Goal: Task Accomplishment & Management: Complete application form

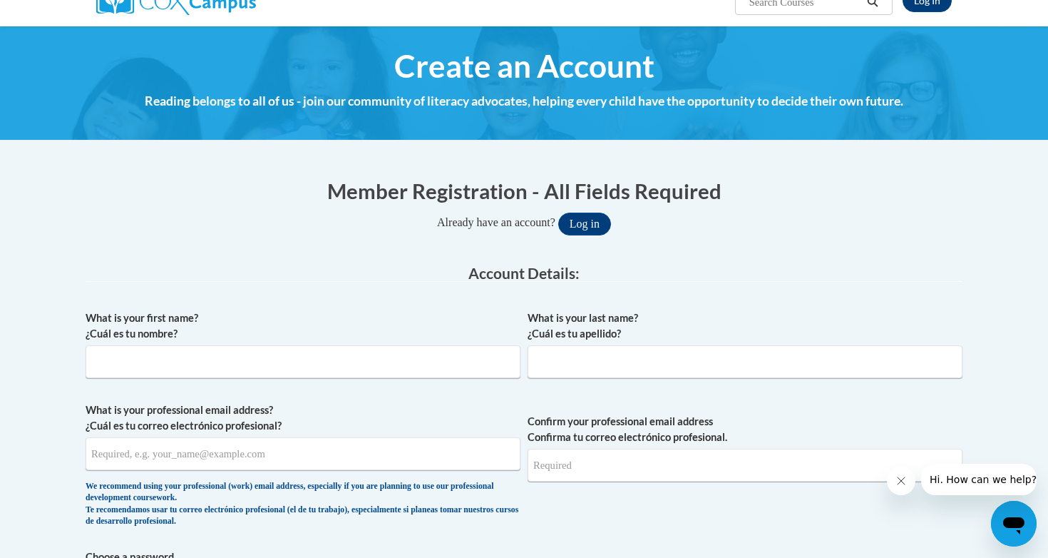
scroll to position [144, 0]
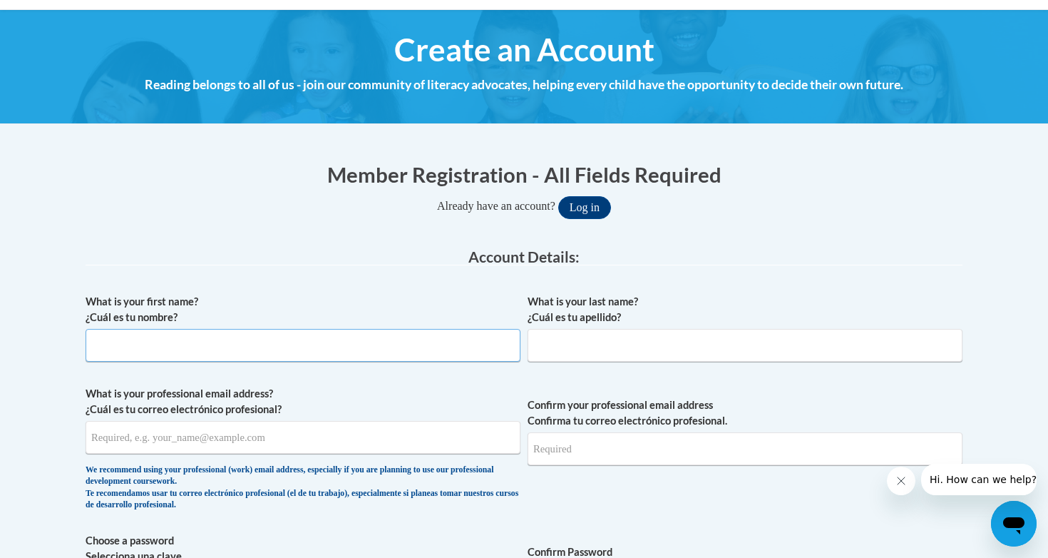
click at [391, 351] on input "What is your first name? ¿Cuál es tu nombre?" at bounding box center [303, 345] width 435 height 33
type input "[PERSON_NAME]"
click at [663, 349] on input "What is your last name? ¿Cuál es tu apellido?" at bounding box center [745, 345] width 435 height 33
type input "[PERSON_NAME]"
click at [311, 426] on input "What is your professional email address? ¿Cuál es tu correo electrónico profesi…" at bounding box center [303, 437] width 435 height 33
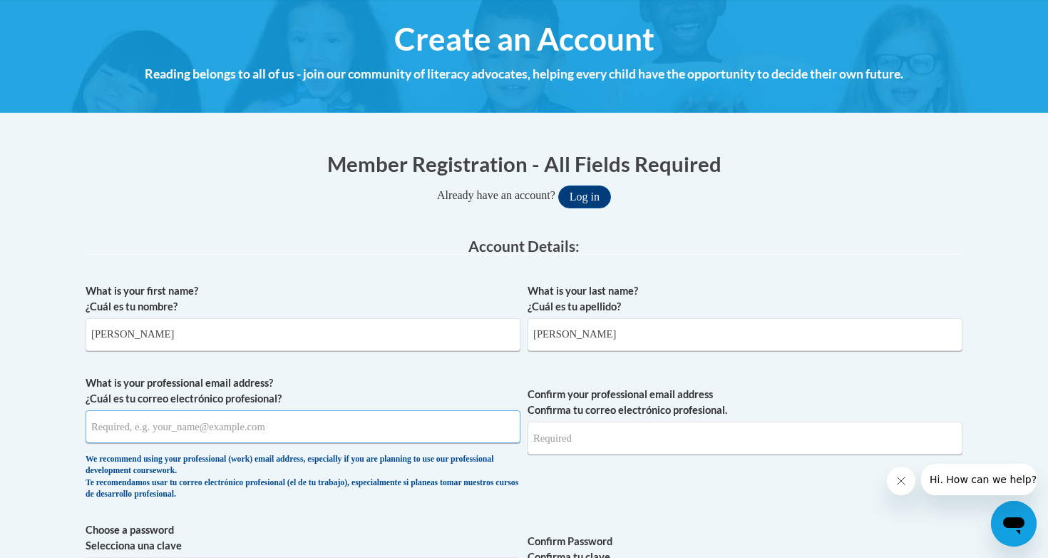
scroll to position [161, 0]
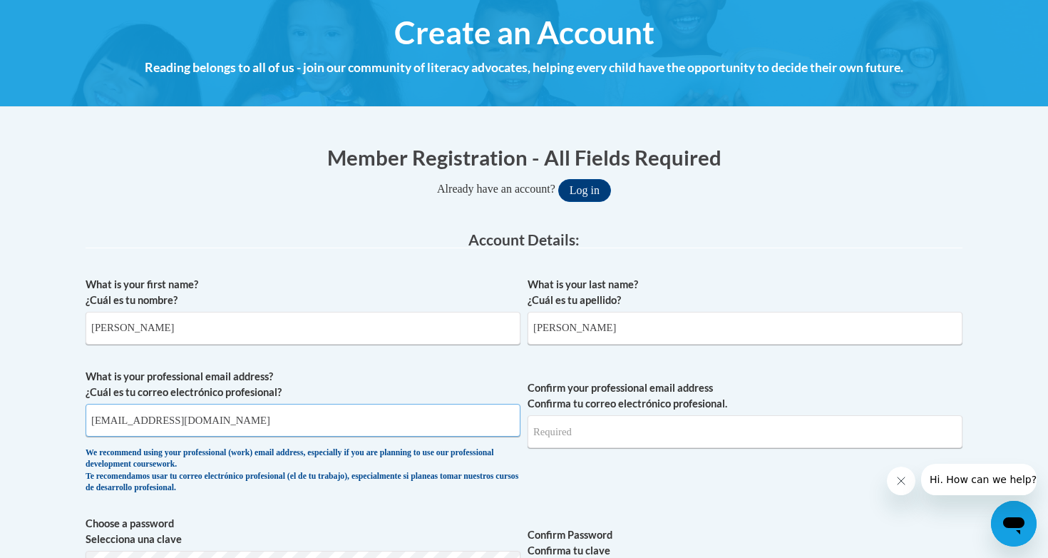
type input "[EMAIL_ADDRESS][DOMAIN_NAME]"
click at [584, 431] on input "Confirm your professional email address Confirma tu correo electrónico profesio…" at bounding box center [745, 431] width 435 height 33
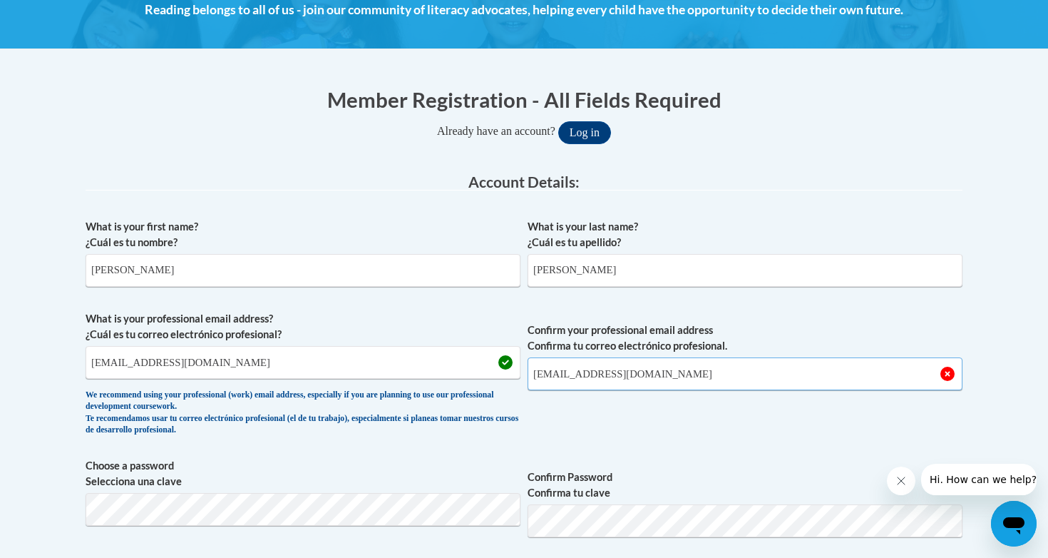
scroll to position [225, 0]
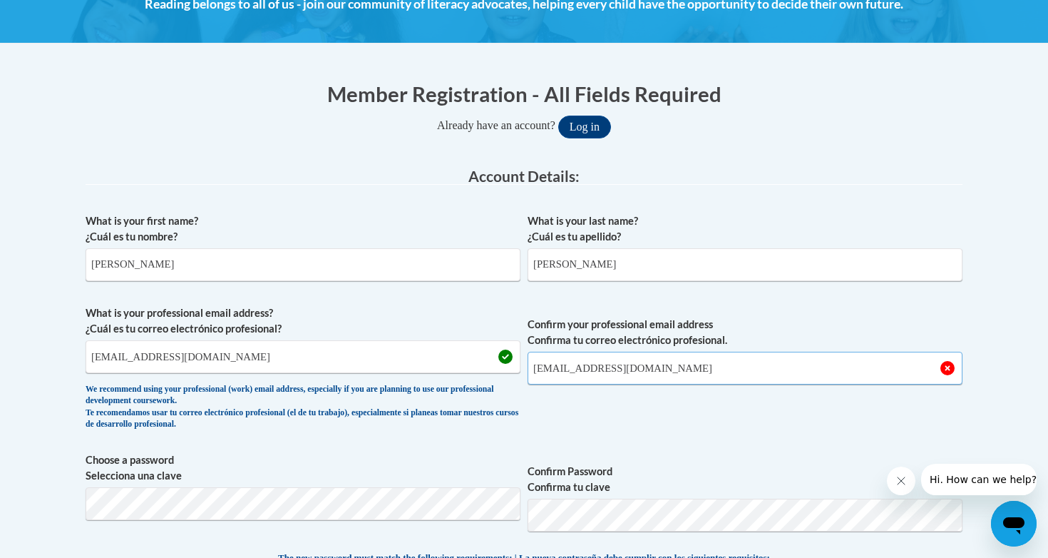
type input "[EMAIL_ADDRESS][DOMAIN_NAME]"
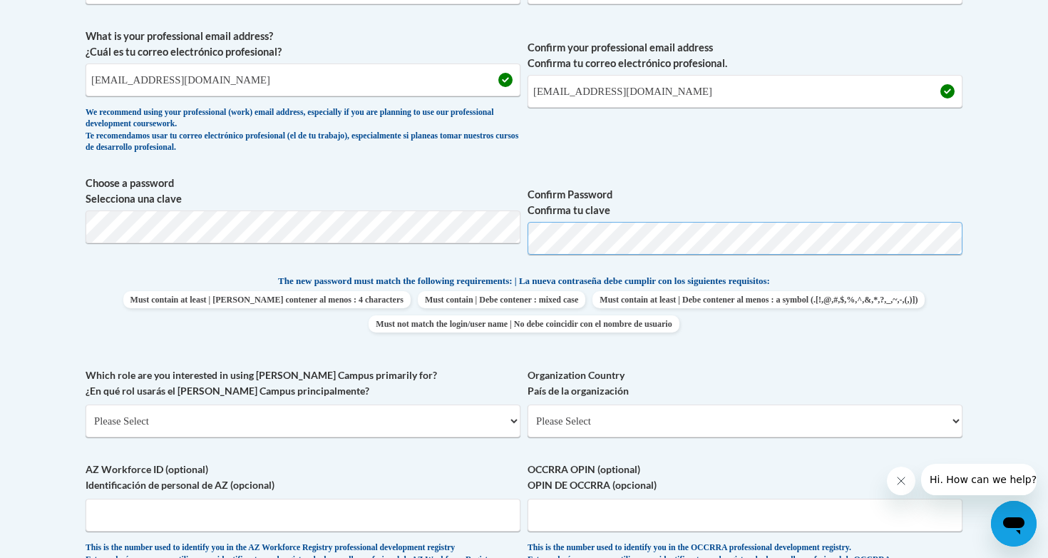
scroll to position [505, 0]
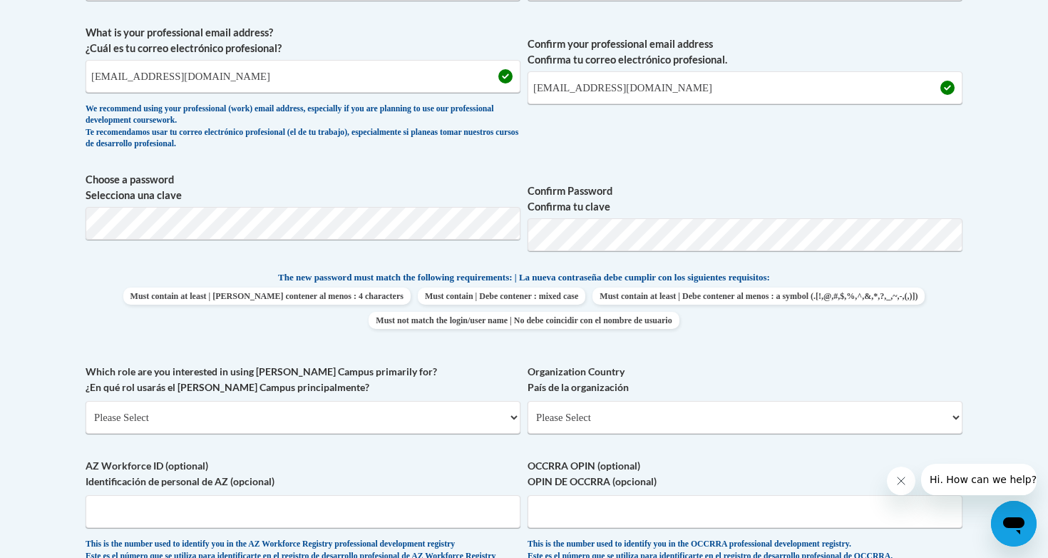
click at [439, 434] on div "Which role are you interested in using [PERSON_NAME] Campus primarily for? ¿En …" at bounding box center [303, 404] width 435 height 81
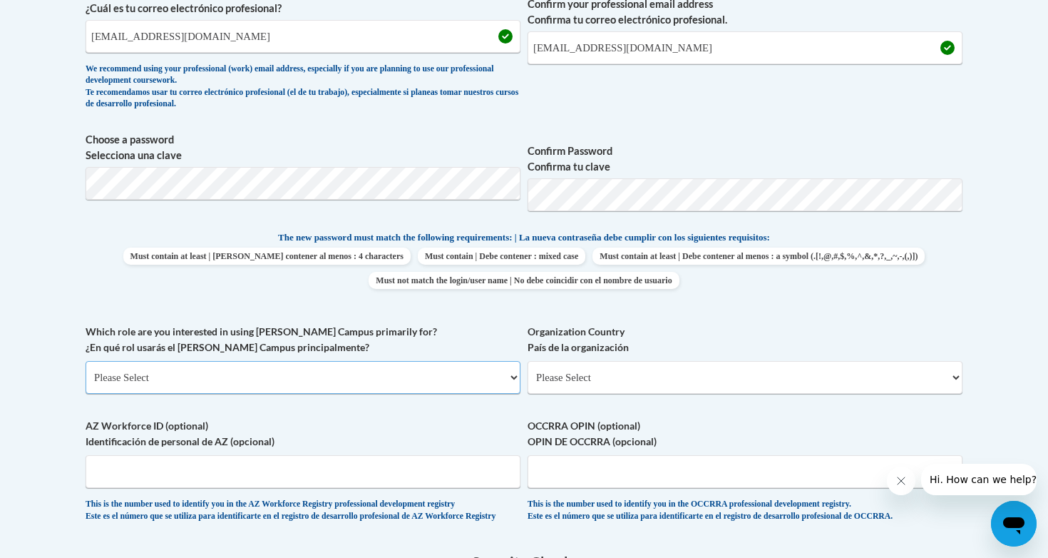
click at [451, 377] on select "Please Select College/University | Colegio/Universidad Community/Nonprofit Part…" at bounding box center [303, 377] width 435 height 33
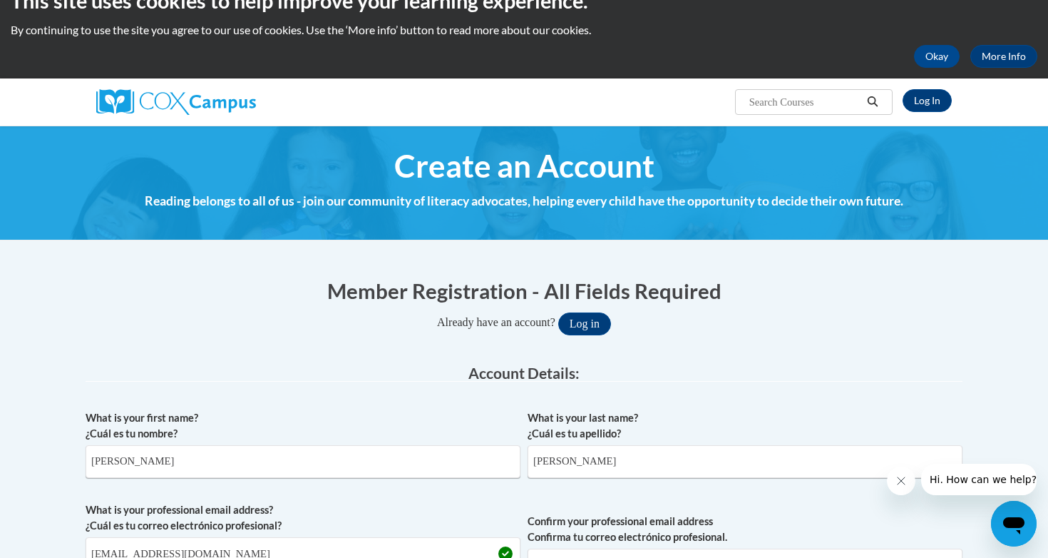
scroll to position [0, 0]
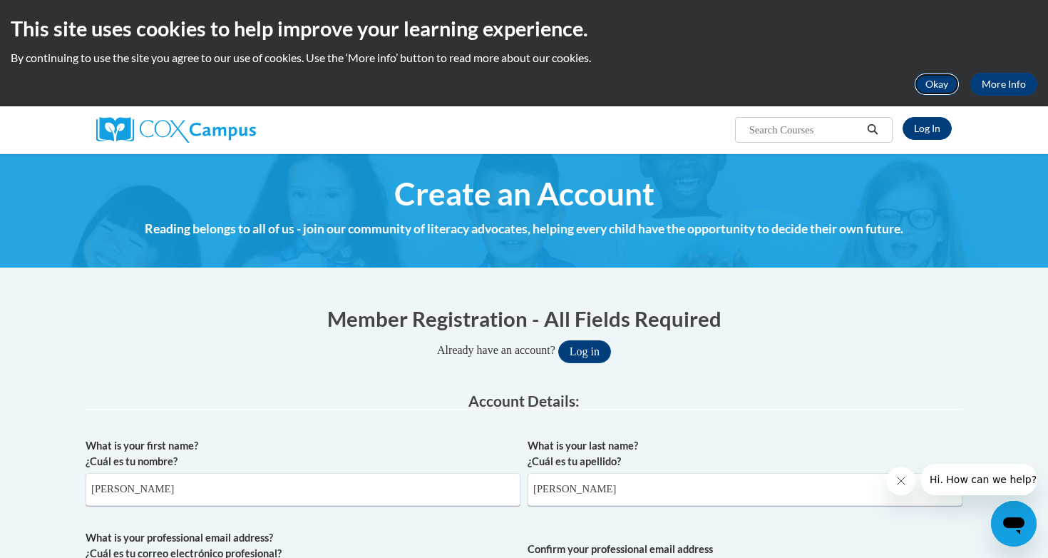
click at [929, 83] on button "Okay" at bounding box center [937, 84] width 46 height 23
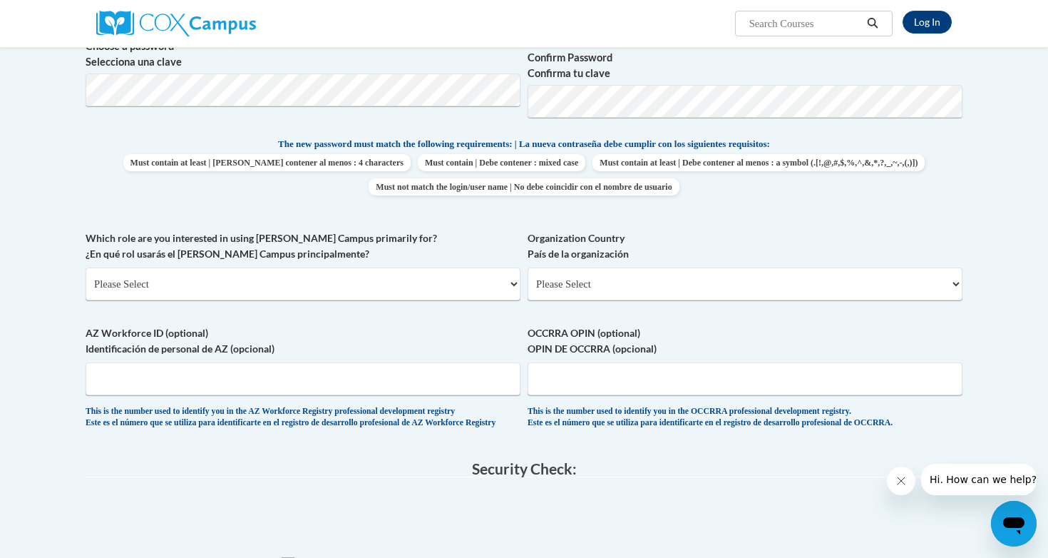
scroll to position [563, 0]
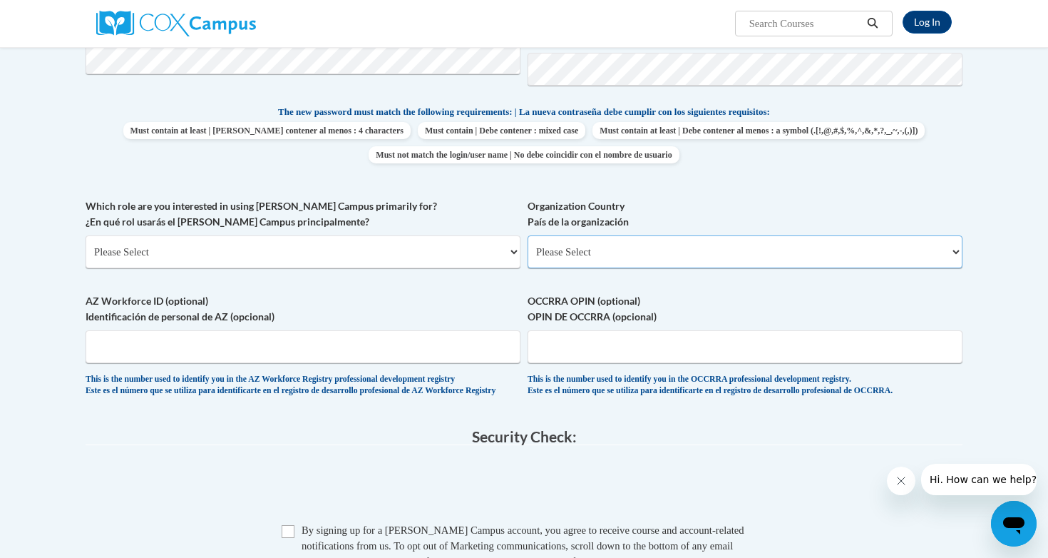
click at [661, 255] on select "Please Select [GEOGRAPHIC_DATA] | [GEOGRAPHIC_DATA] Outside of [GEOGRAPHIC_DATA…" at bounding box center [745, 251] width 435 height 33
select select "ad49bcad-a171-4b2e-b99c-48b446064914"
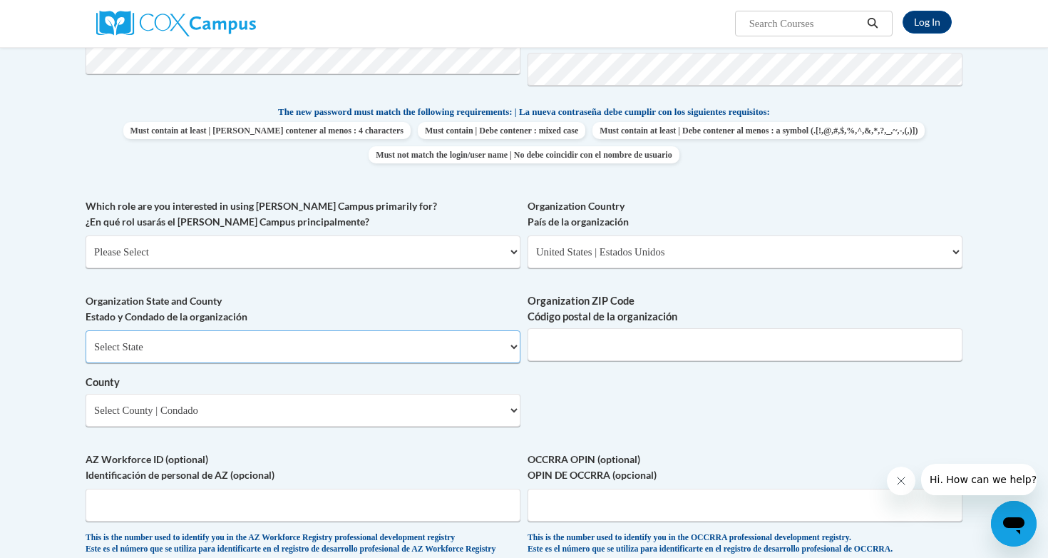
click at [377, 341] on select "Select State [US_STATE] [US_STATE] [US_STATE] [US_STATE] [US_STATE] [US_STATE] …" at bounding box center [303, 346] width 435 height 33
select select "[US_STATE]"
click at [567, 337] on input "Organization ZIP Code Código postal de la organización" at bounding box center [745, 344] width 435 height 33
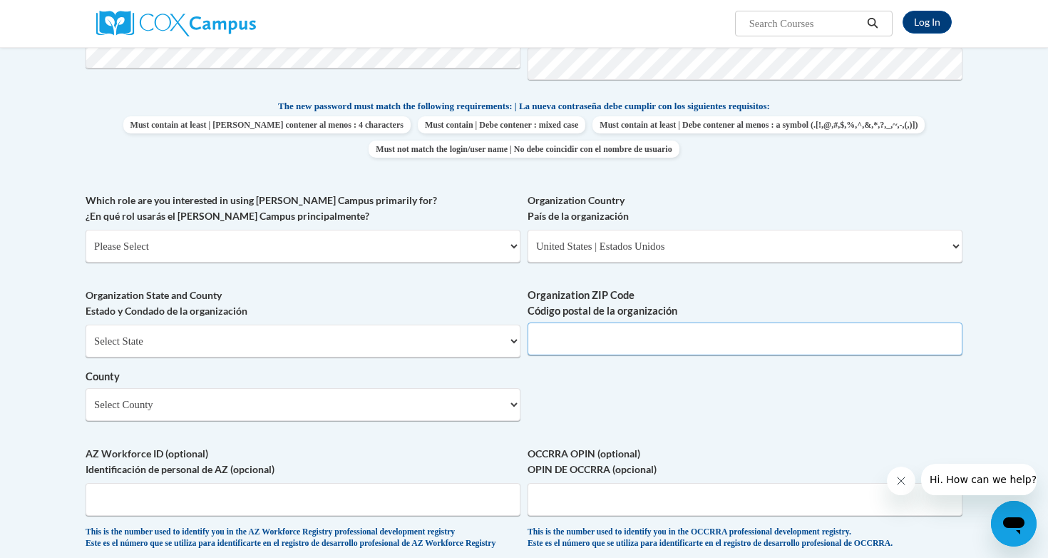
scroll to position [574, 0]
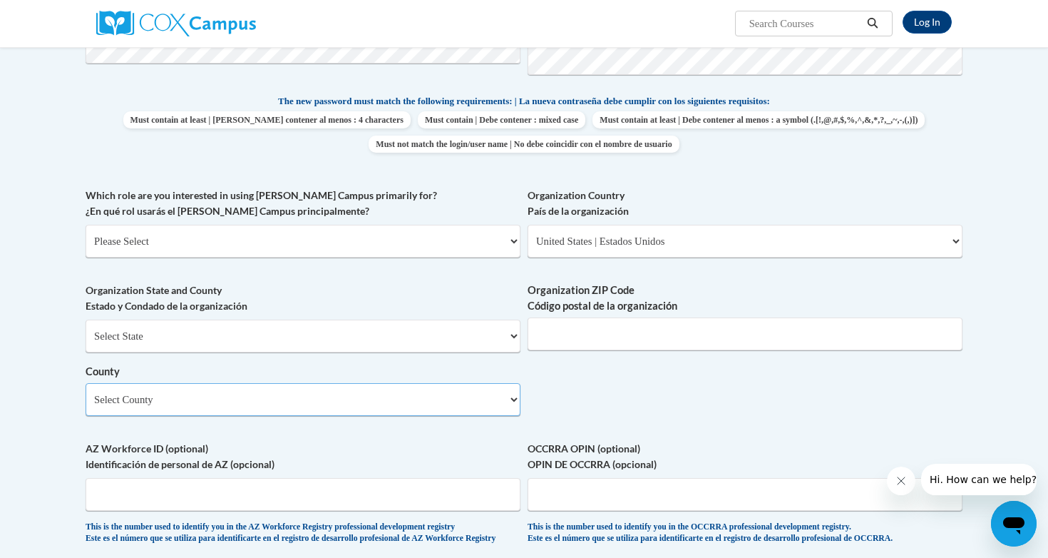
click at [493, 401] on select "Select County [GEOGRAPHIC_DATA] [GEOGRAPHIC_DATA] [GEOGRAPHIC_DATA] [GEOGRAPHIC…" at bounding box center [303, 399] width 435 height 33
select select "[GEOGRAPHIC_DATA]"
click at [210, 402] on select "Select County [GEOGRAPHIC_DATA] [GEOGRAPHIC_DATA] [GEOGRAPHIC_DATA] [GEOGRAPHIC…" at bounding box center [303, 399] width 435 height 33
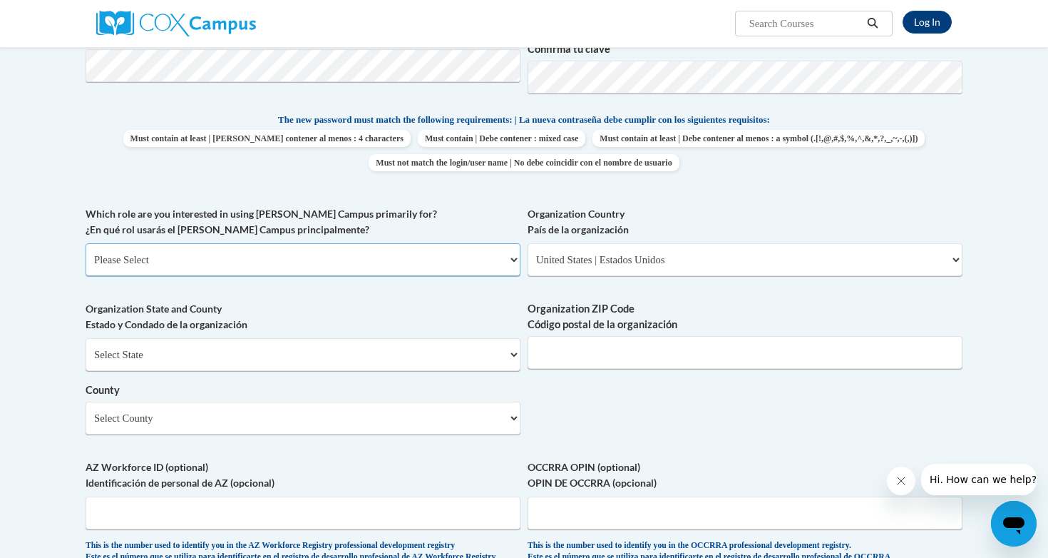
click at [415, 245] on select "Please Select College/University | Colegio/Universidad Community/Nonprofit Part…" at bounding box center [303, 259] width 435 height 33
select select "5a18ea06-2b54-4451-96f2-d152daf9eac5"
select select "null"
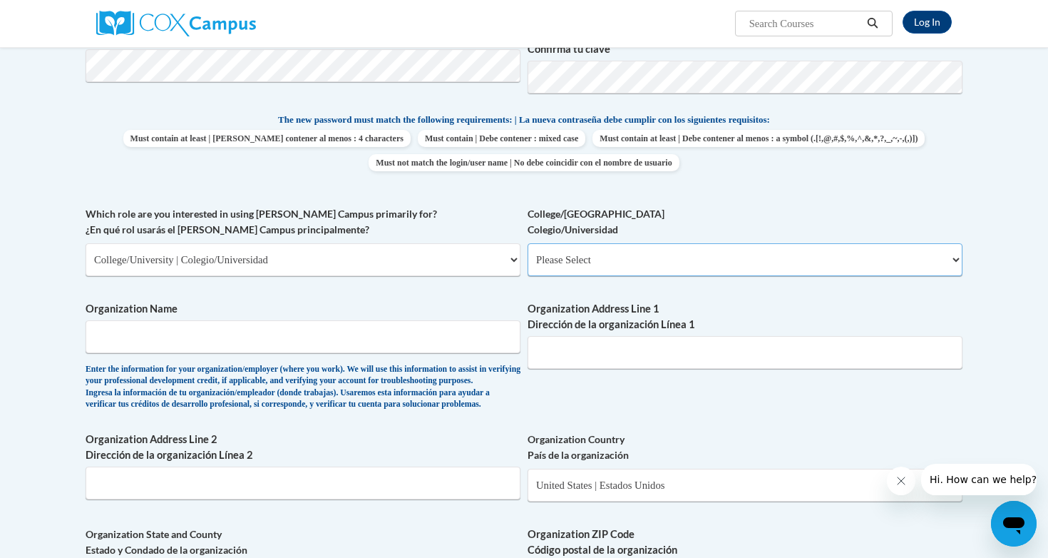
click at [561, 258] on select "Please Select College/University Staff | Empleado universitario College/Univers…" at bounding box center [745, 259] width 435 height 33
select select "99b32b07-cffc-426c-8bf6-0cd77760d84b"
click at [456, 339] on input "Organization Name" at bounding box center [303, 336] width 435 height 33
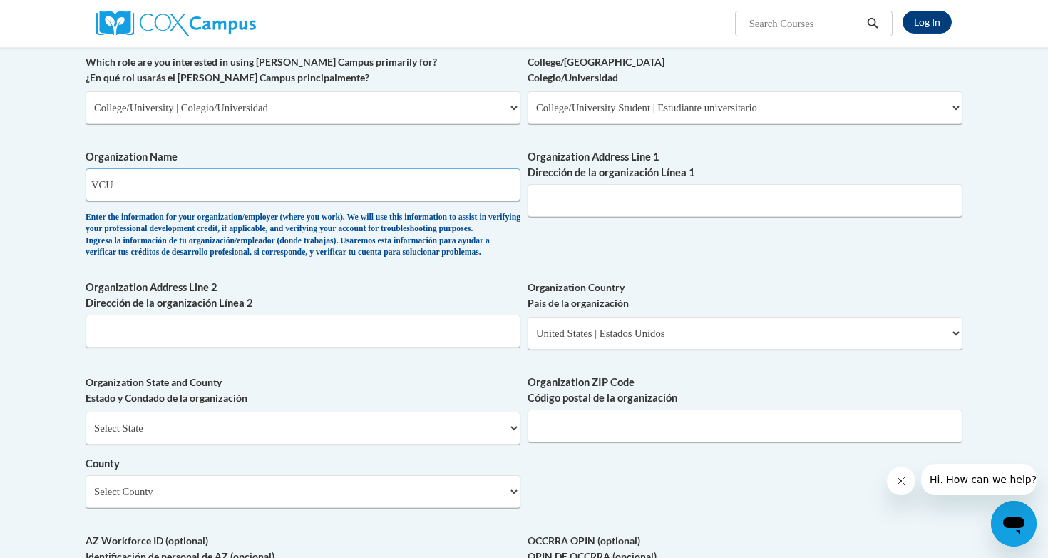
scroll to position [724, 0]
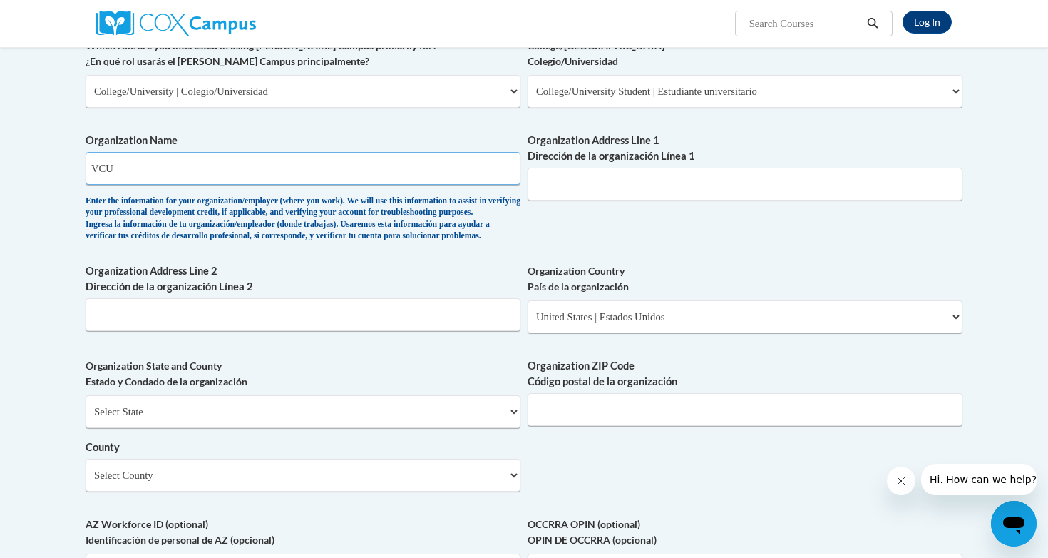
type input "VCU"
click at [425, 428] on select "Select State [US_STATE] [US_STATE] [US_STATE] [US_STATE] [US_STATE] [US_STATE] …" at bounding box center [303, 411] width 435 height 33
select select "[US_STATE]"
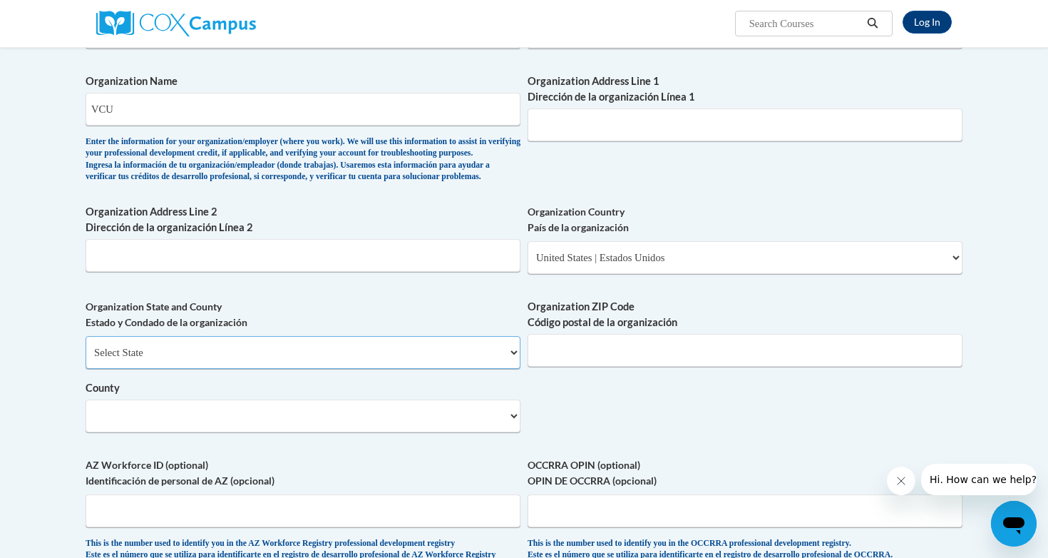
scroll to position [801, 0]
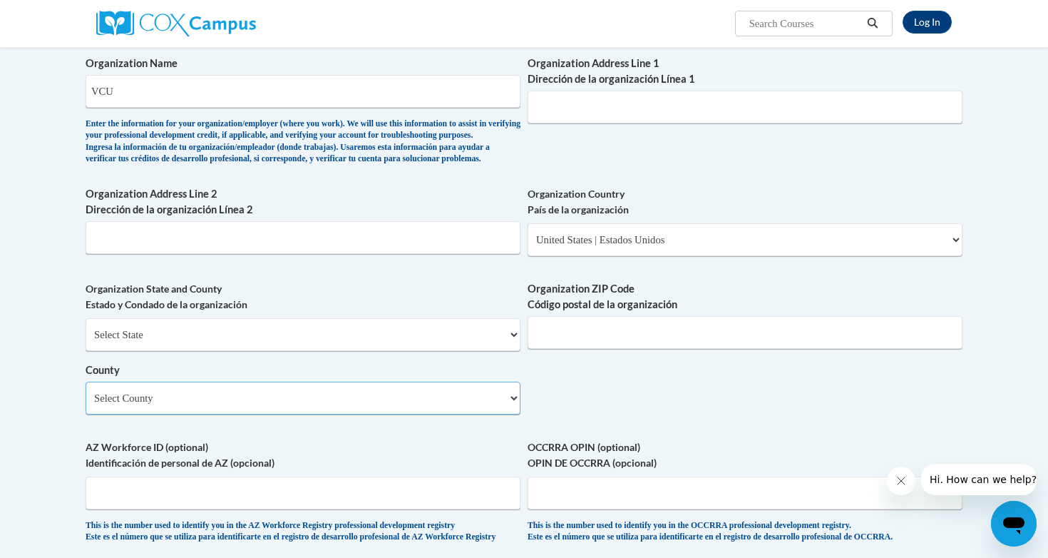
click at [479, 414] on select "Select County [GEOGRAPHIC_DATA] [GEOGRAPHIC_DATA] [GEOGRAPHIC_DATA] [GEOGRAPHIC…" at bounding box center [303, 398] width 435 height 33
select select "[GEOGRAPHIC_DATA]"
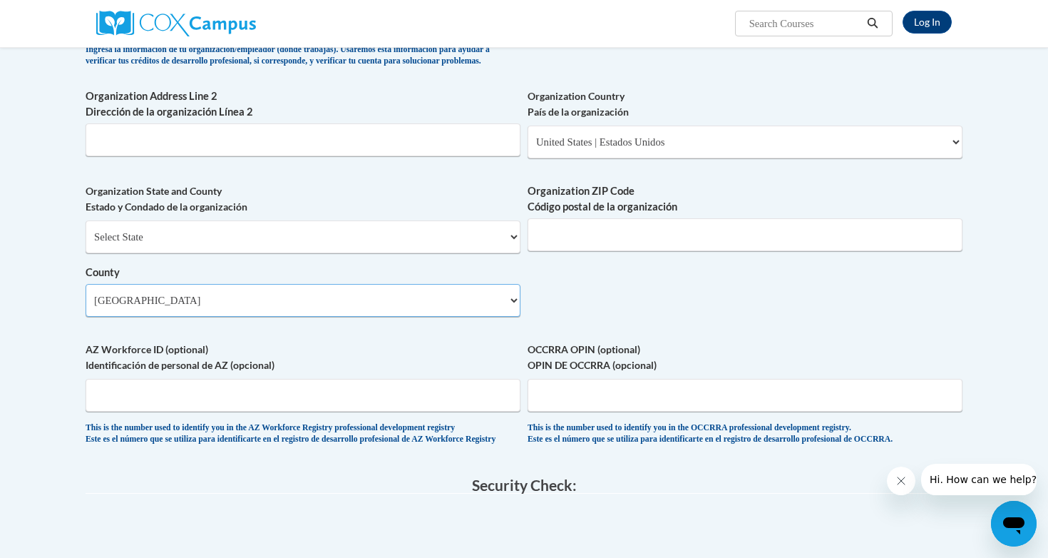
scroll to position [912, 0]
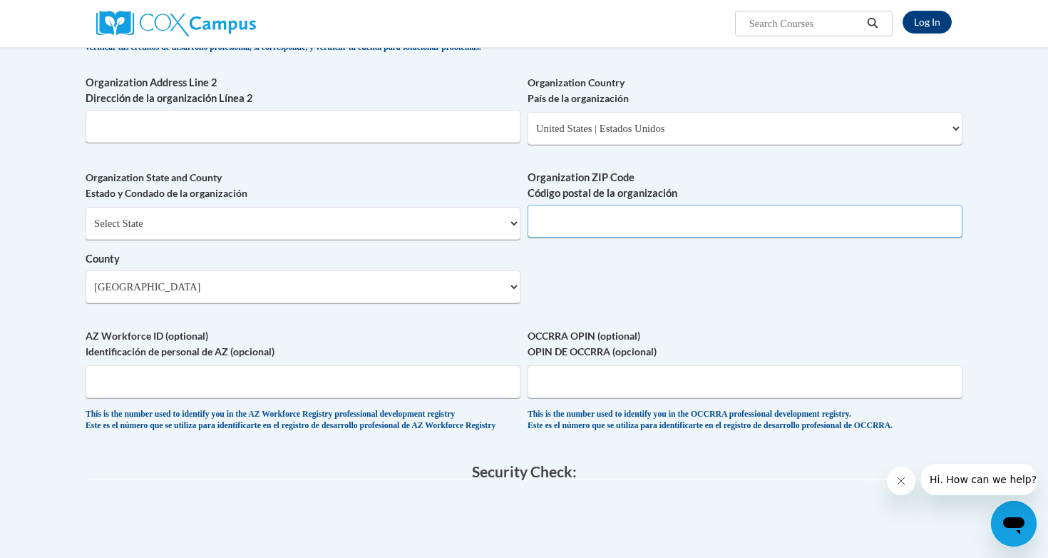
click at [636, 237] on input "Organization ZIP Code Código postal de la organización" at bounding box center [745, 221] width 435 height 33
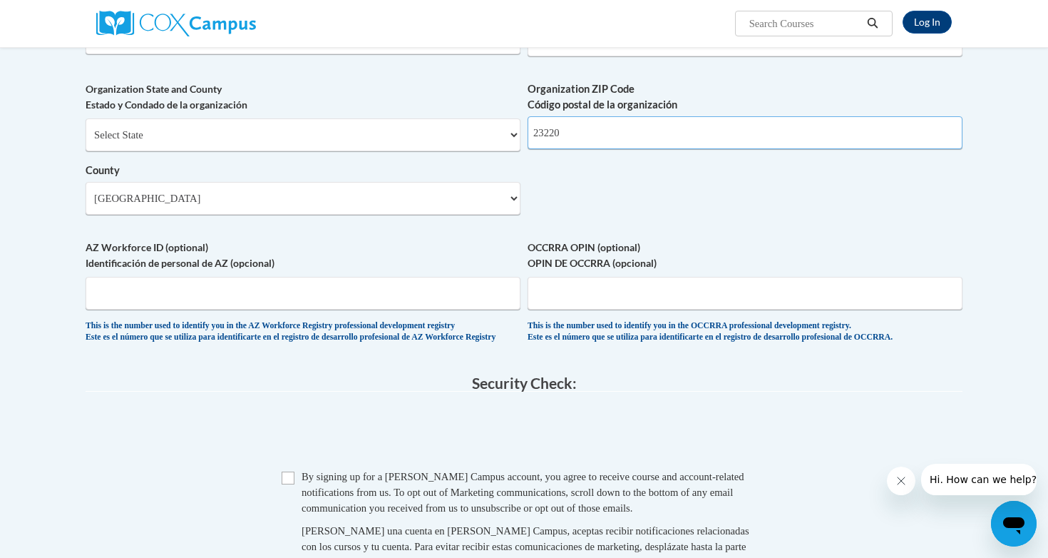
scroll to position [1149, 0]
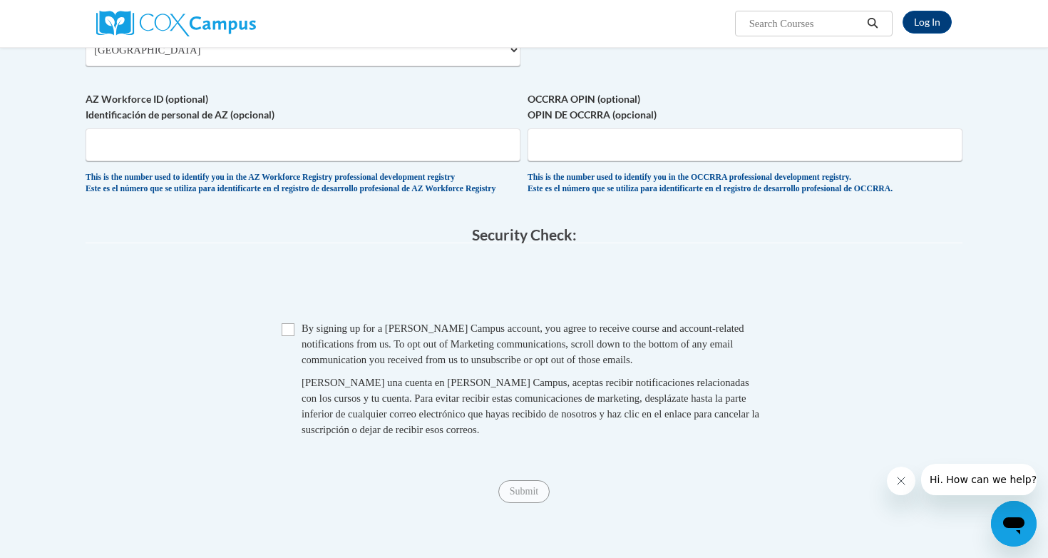
type input "23220"
click at [292, 336] on input "Checkbox" at bounding box center [288, 329] width 13 height 13
checkbox input "true"
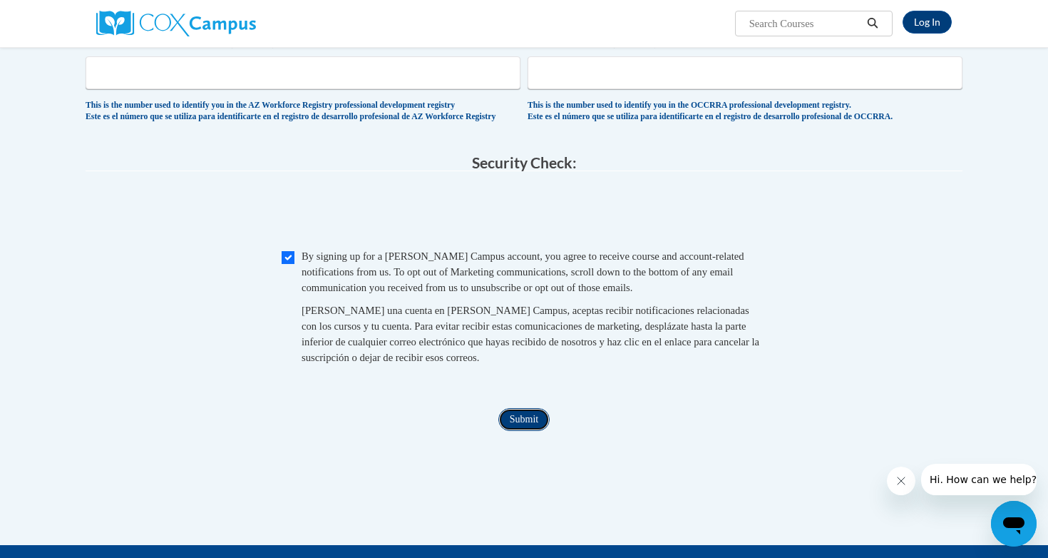
click at [544, 431] on input "Submit" at bounding box center [524, 419] width 51 height 23
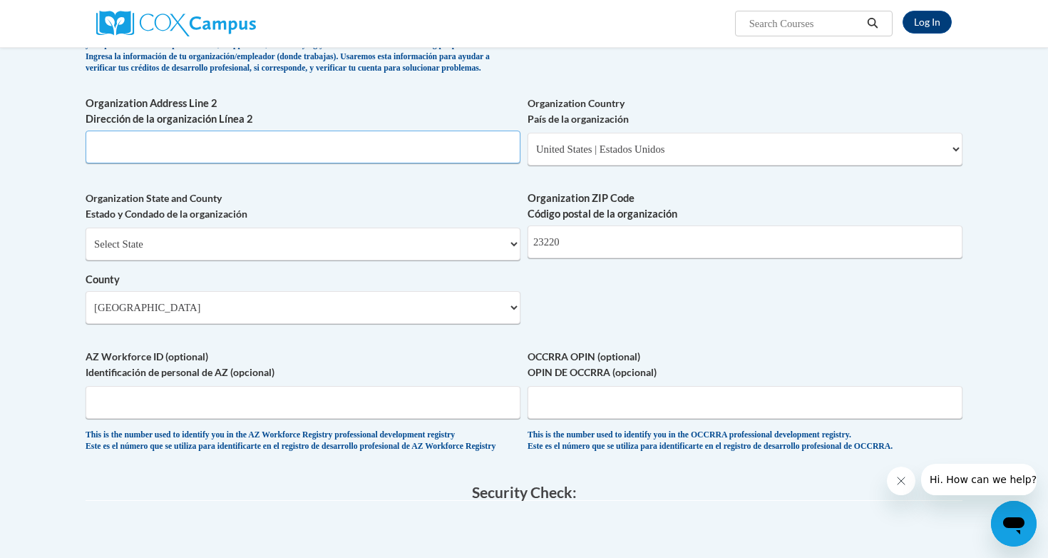
click at [379, 163] on input "Organization Address Line 2 Dirección de la organización Línea 2" at bounding box center [303, 147] width 435 height 33
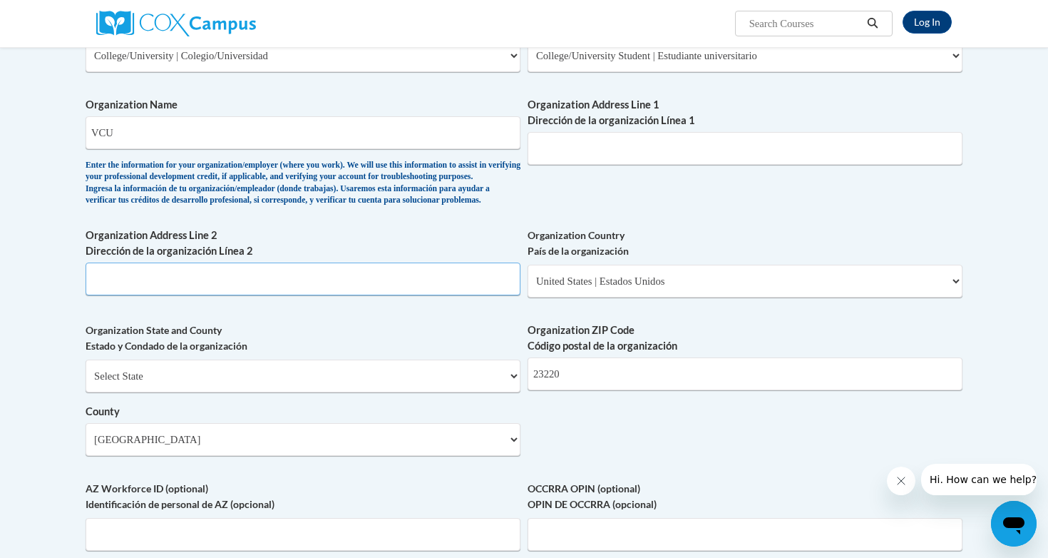
scroll to position [764, 0]
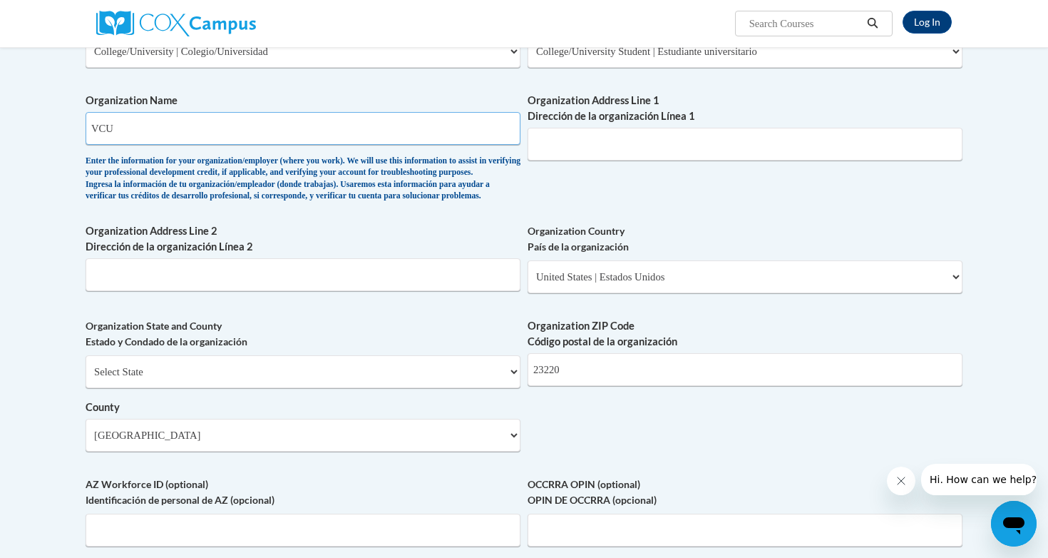
click at [370, 131] on input "VCU" at bounding box center [303, 128] width 435 height 33
click at [319, 291] on input "Organization Address Line 2 Dirección de la organización Línea 2" at bounding box center [303, 274] width 435 height 33
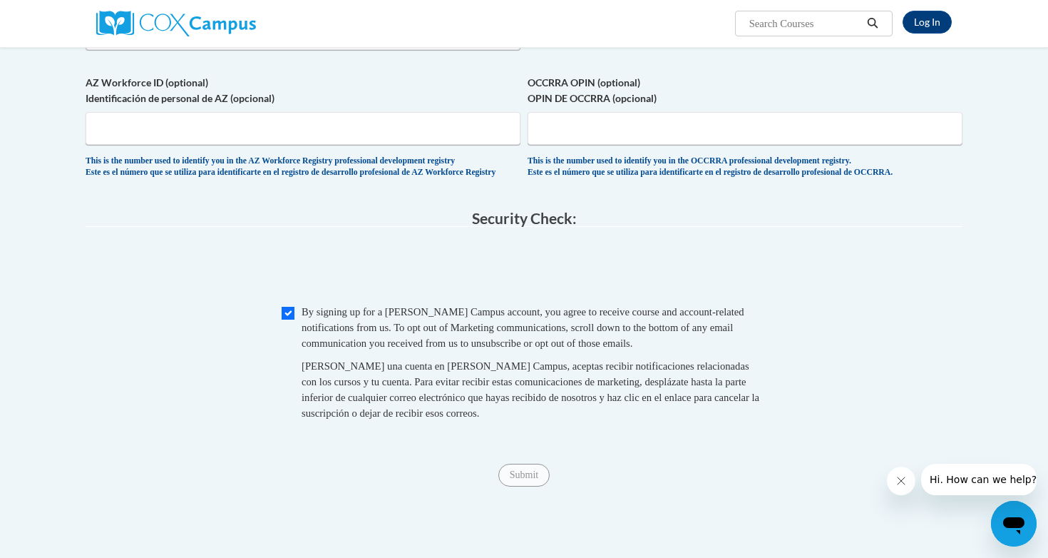
scroll to position [1198, 0]
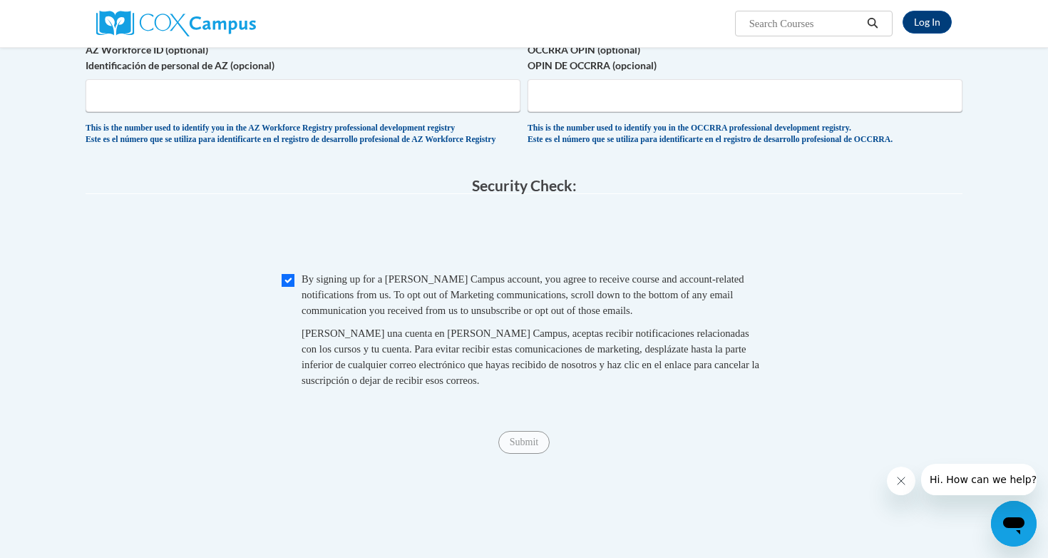
type input "[US_STATE][GEOGRAPHIC_DATA]"
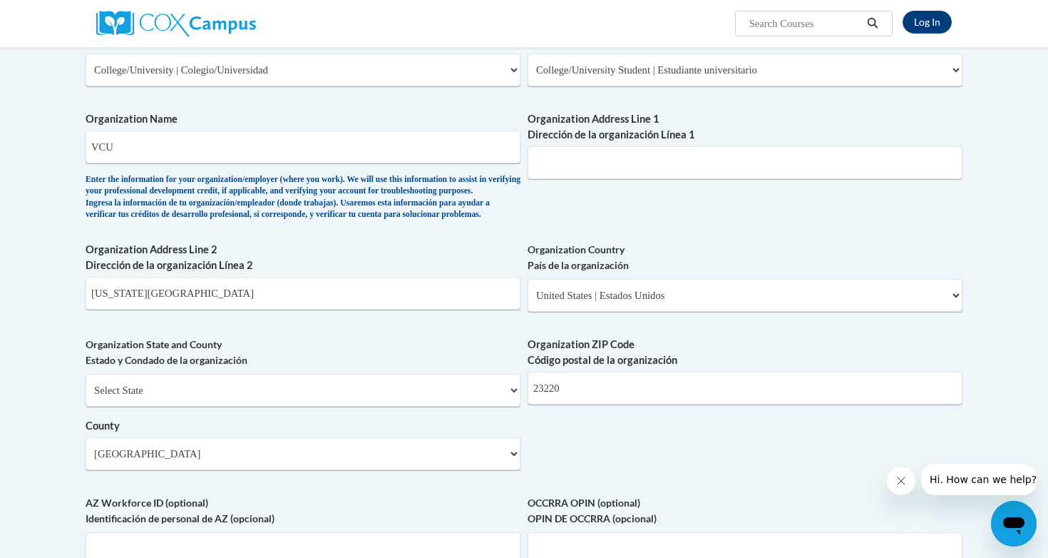
scroll to position [670, 0]
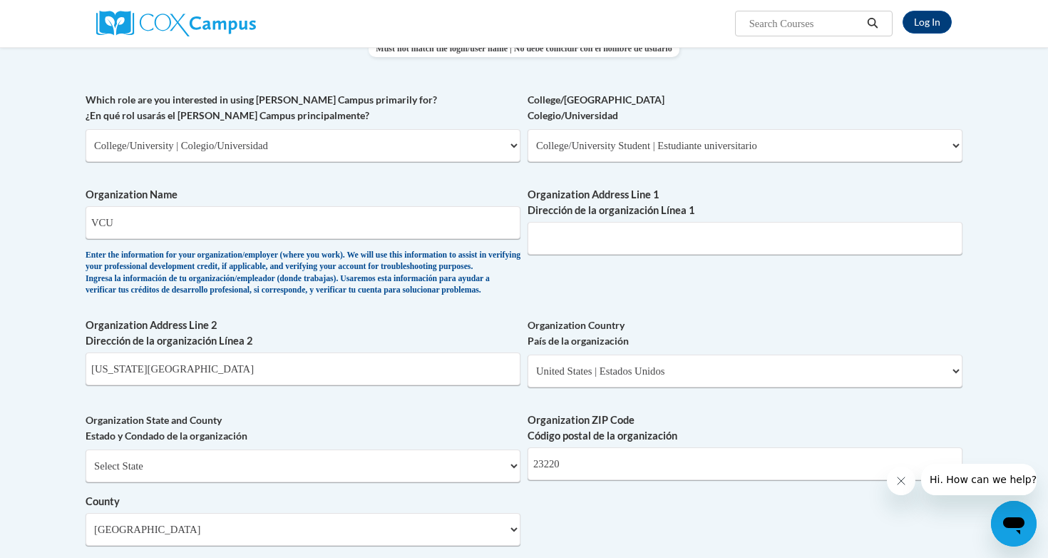
click at [514, 245] on span "Organization Name VCU Enter the information for your organization/employer (whe…" at bounding box center [303, 241] width 435 height 109
click at [578, 249] on input "Organization Address Line 1 Dirección de la organización Línea 1" at bounding box center [745, 238] width 435 height 33
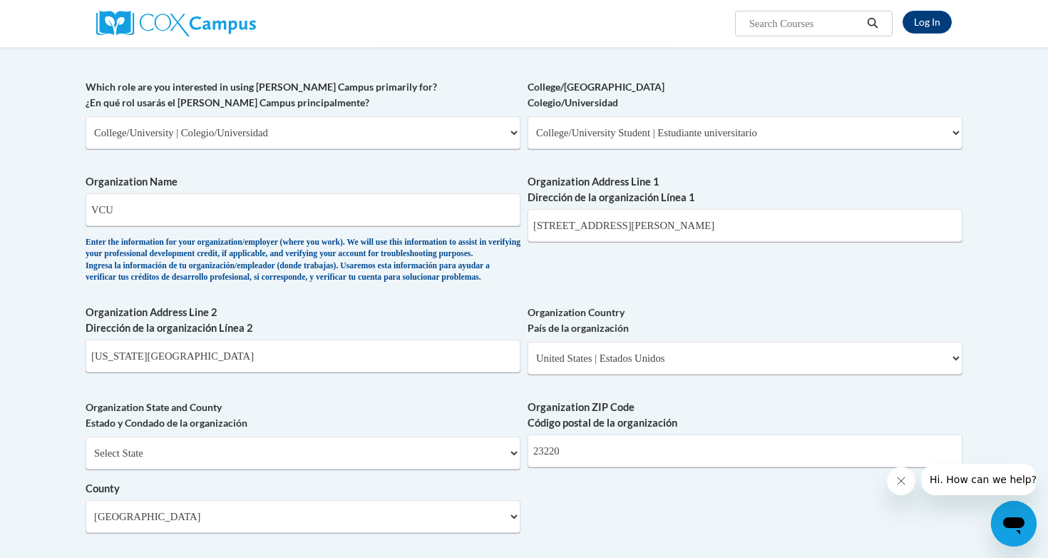
scroll to position [681, 0]
click at [683, 229] on input "[STREET_ADDRESS][PERSON_NAME]" at bounding box center [745, 226] width 435 height 33
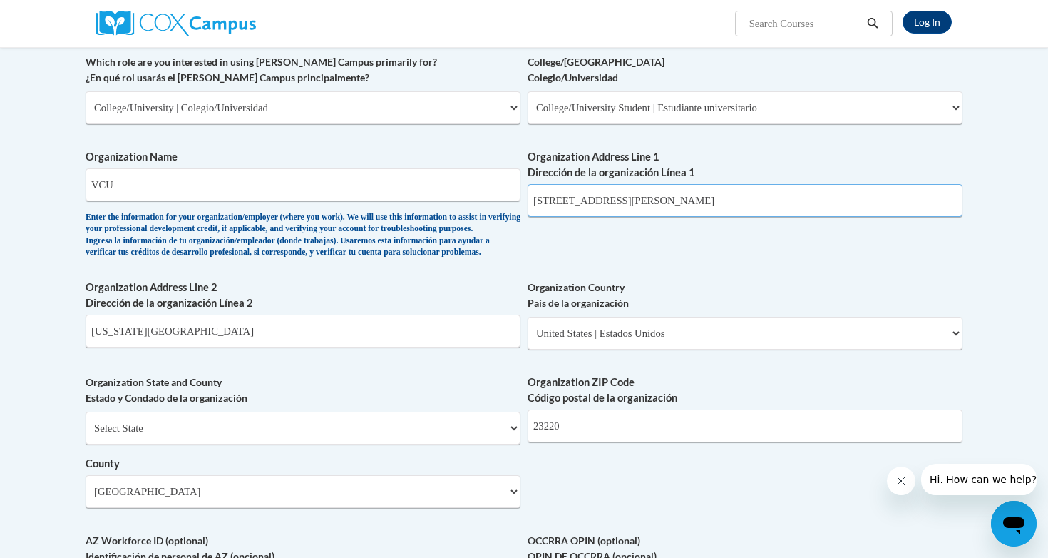
scroll to position [714, 0]
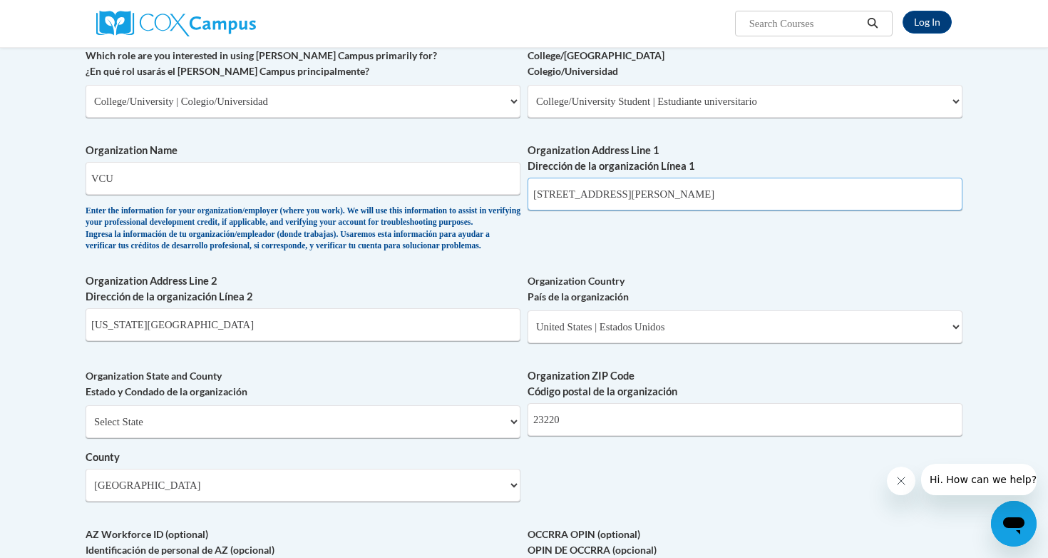
type input "[STREET_ADDRESS][PERSON_NAME]"
drag, startPoint x: 322, startPoint y: 347, endPoint x: 29, endPoint y: 325, distance: 294.7
click at [29, 325] on body "Log In Search Search... Create an Account Reading belongs to all of us - join o…" at bounding box center [524, 288] width 1048 height 2004
click at [585, 436] on input "23220" at bounding box center [745, 419] width 435 height 33
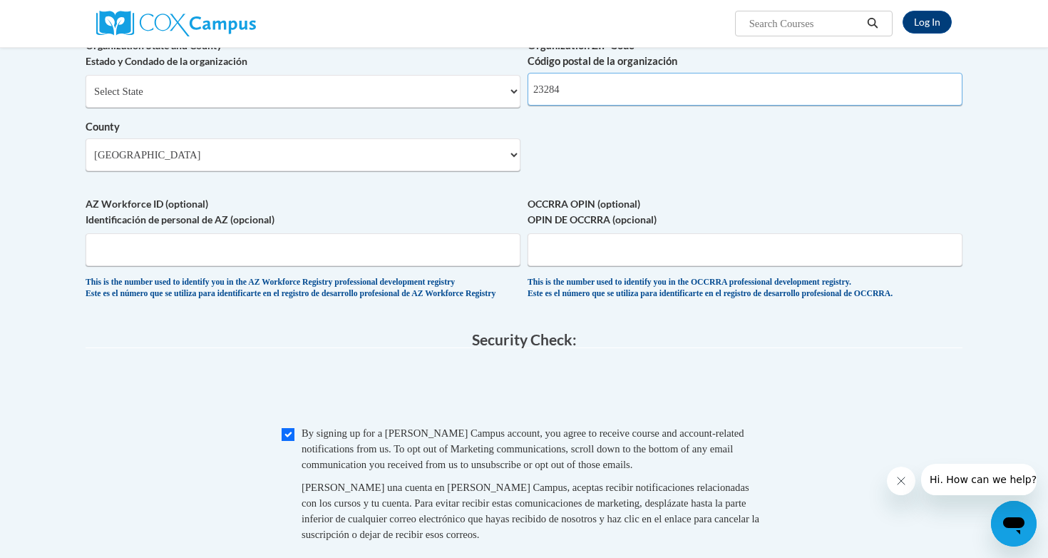
scroll to position [1048, 0]
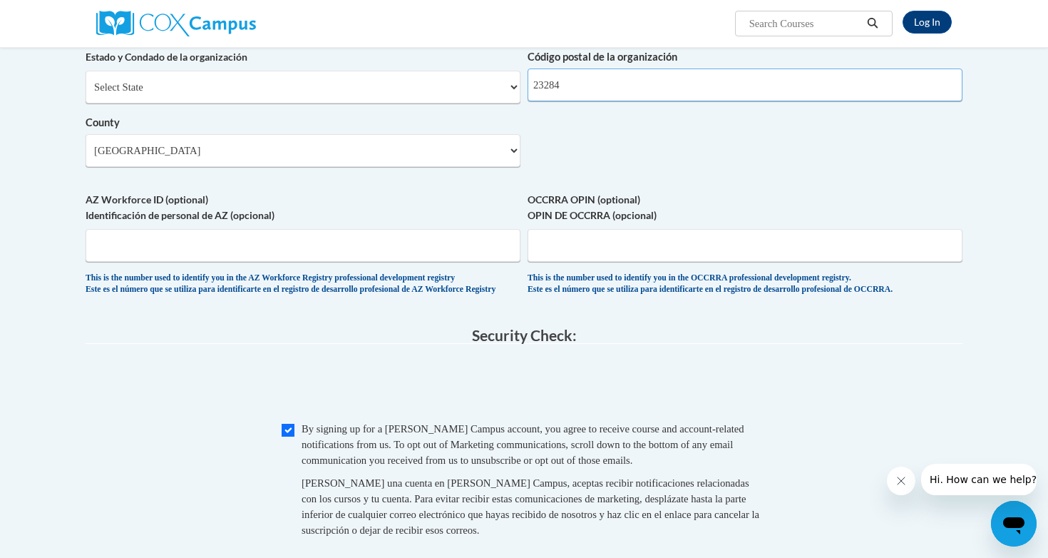
type input "23284"
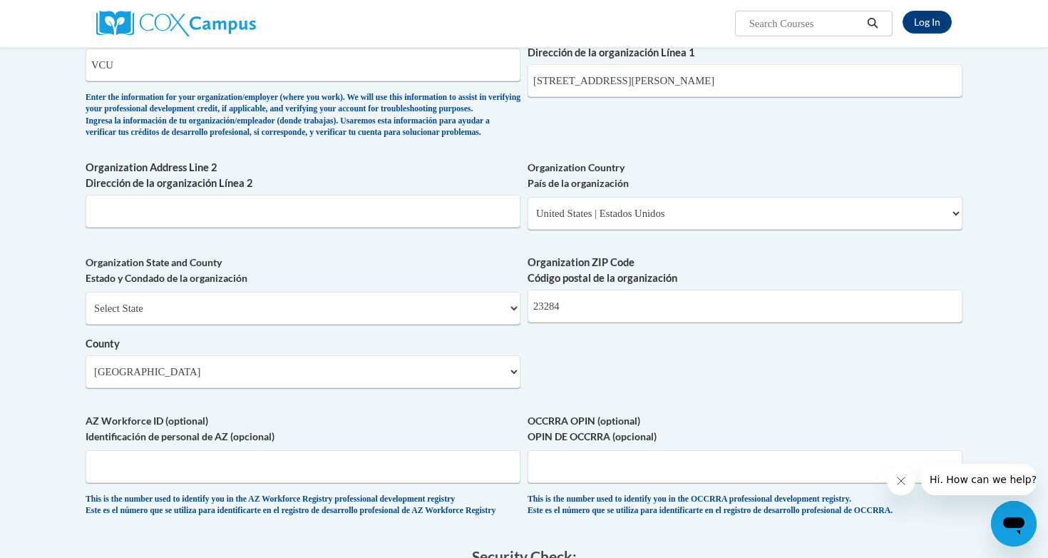
scroll to position [769, 0]
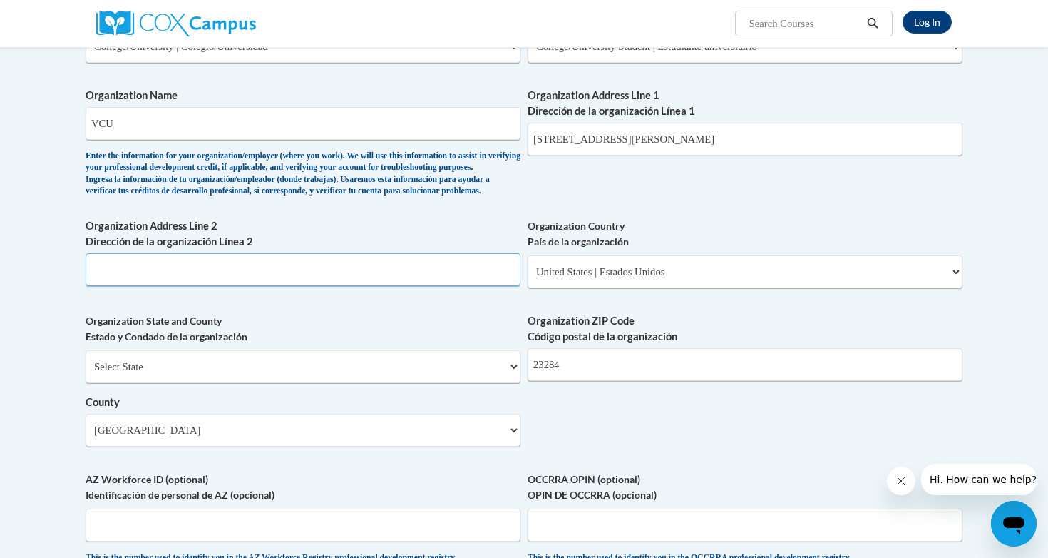
click at [411, 286] on input "Organization Address Line 2 Dirección de la organización Línea 2" at bounding box center [303, 269] width 435 height 33
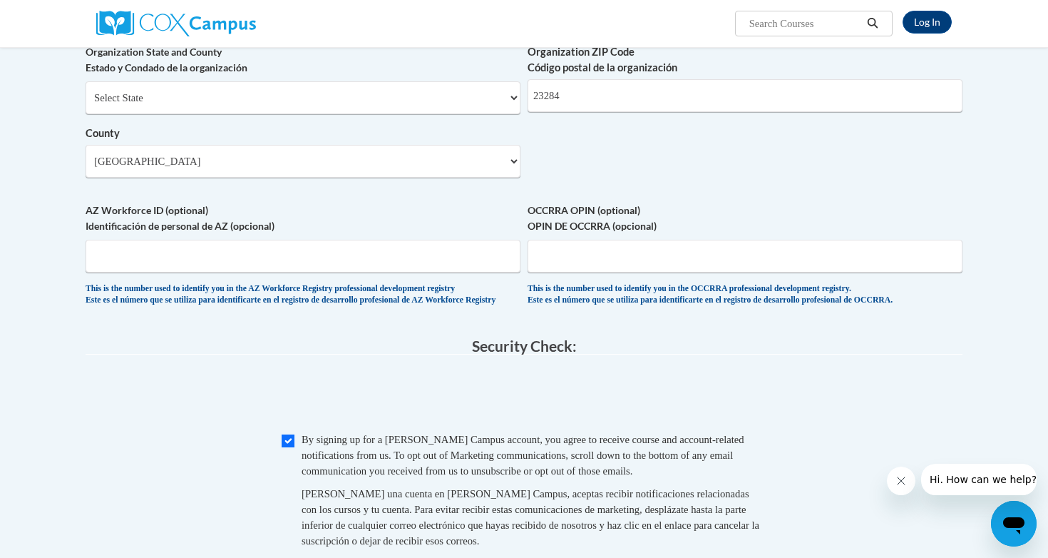
scroll to position [1069, 0]
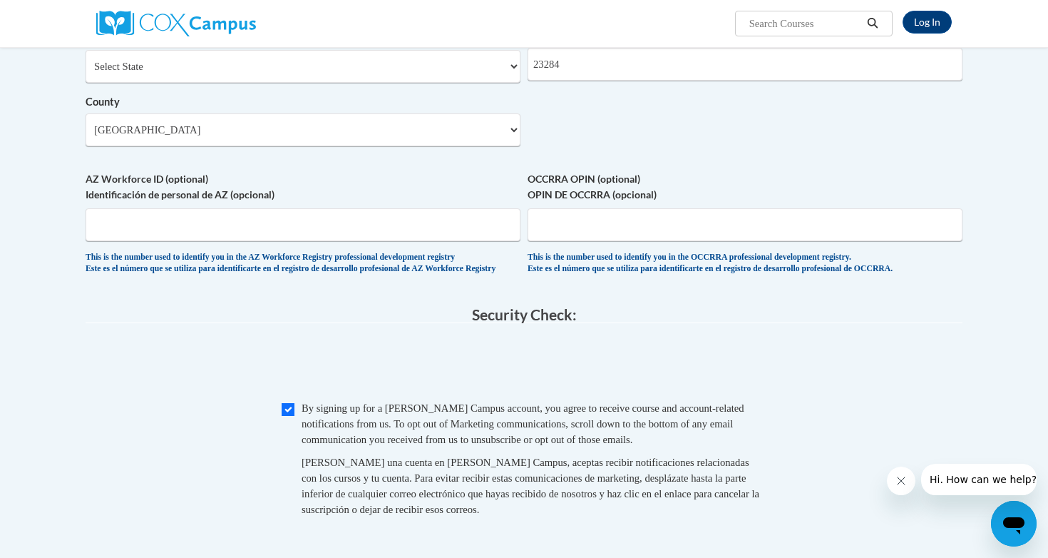
type input "vcu"
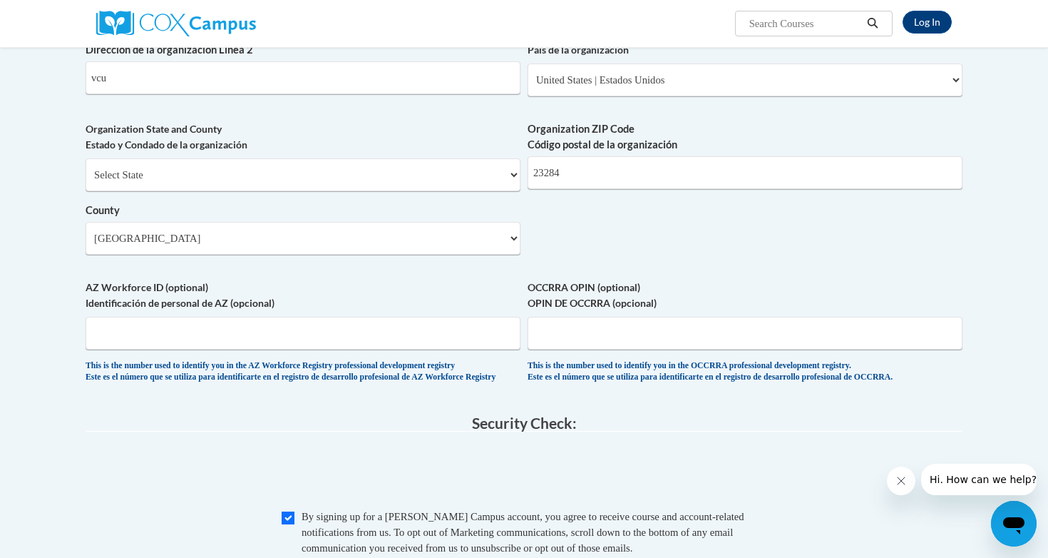
scroll to position [949, 0]
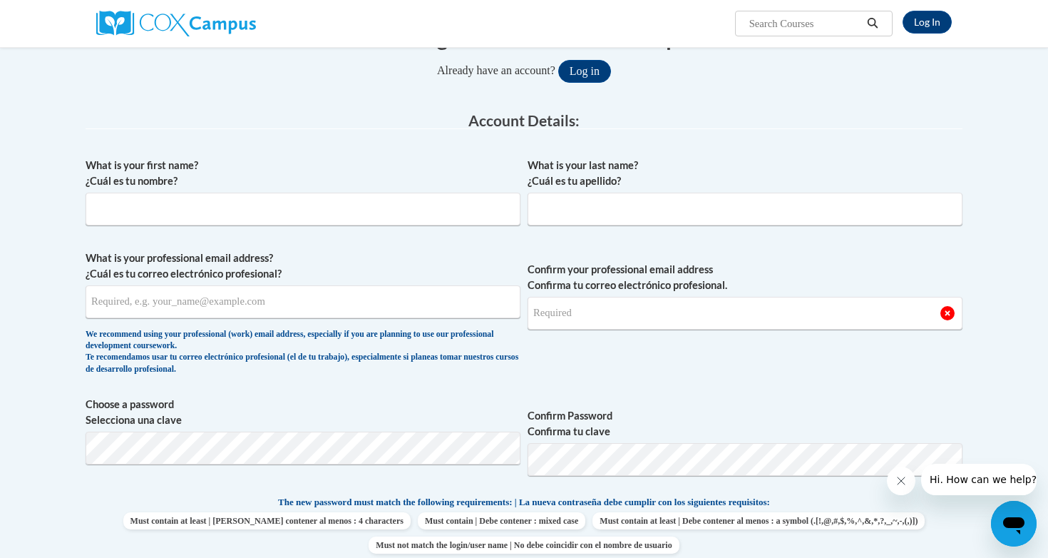
scroll to position [175, 0]
click at [396, 220] on input "What is your first name? ¿Cuál es tu nombre?" at bounding box center [303, 207] width 435 height 33
type input "[PERSON_NAME]"
click at [608, 201] on input "What is your last name? ¿Cuál es tu apellido?" at bounding box center [745, 207] width 435 height 33
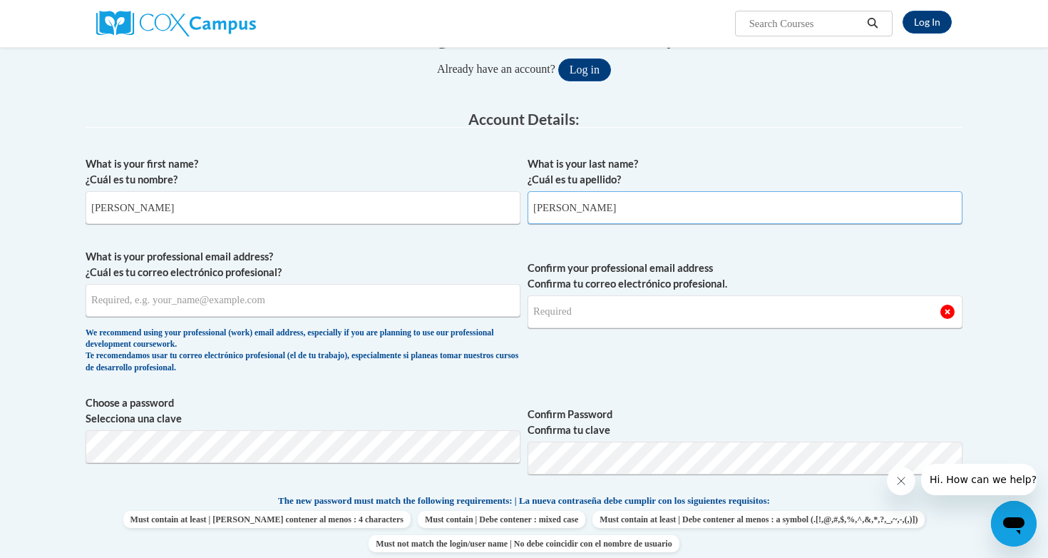
type input "[PERSON_NAME]"
click at [423, 305] on input "What is your professional email address? ¿Cuál es tu correo electrónico profesi…" at bounding box center [303, 300] width 435 height 33
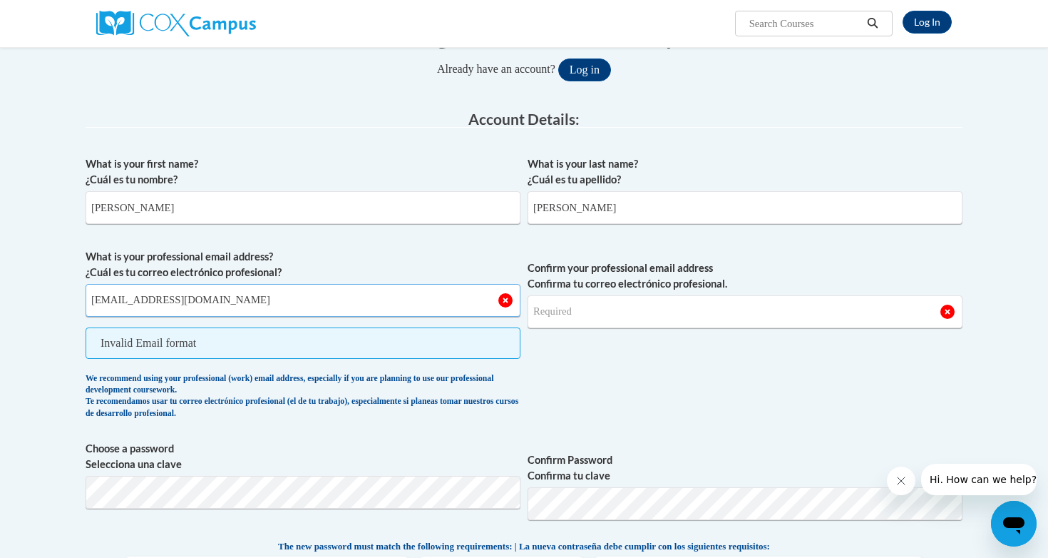
type input "[EMAIL_ADDRESS][DOMAIN_NAME]"
click at [638, 303] on input "Confirm your professional email address Confirma tu correo electrónico profesio…" at bounding box center [745, 311] width 435 height 33
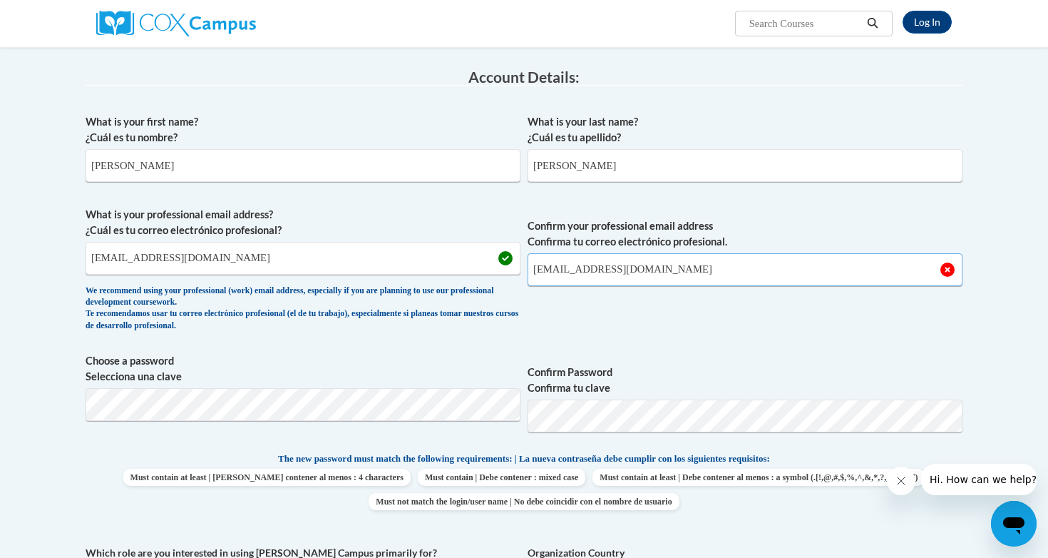
scroll to position [218, 0]
type input "[EMAIL_ADDRESS][DOMAIN_NAME]"
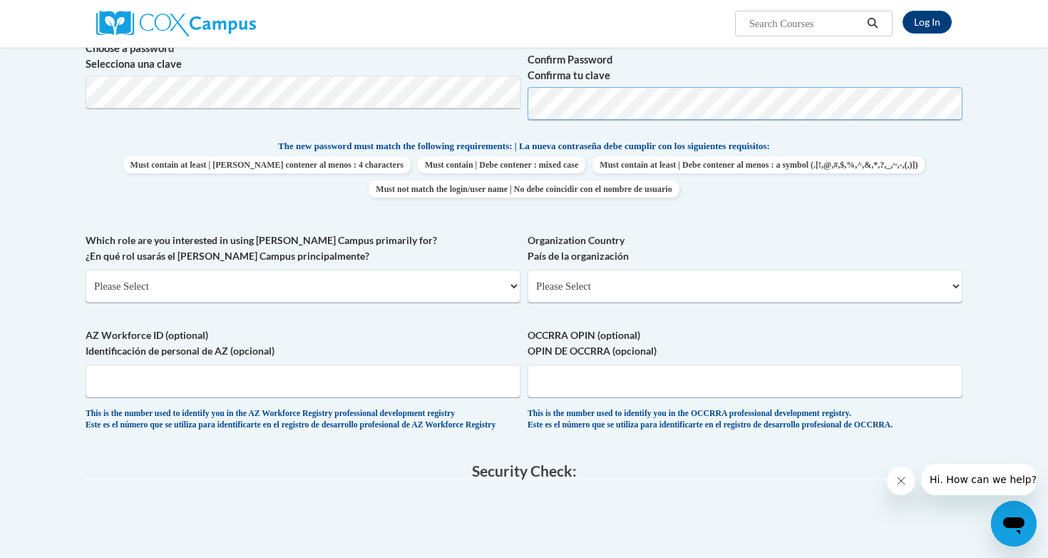
scroll to position [535, 0]
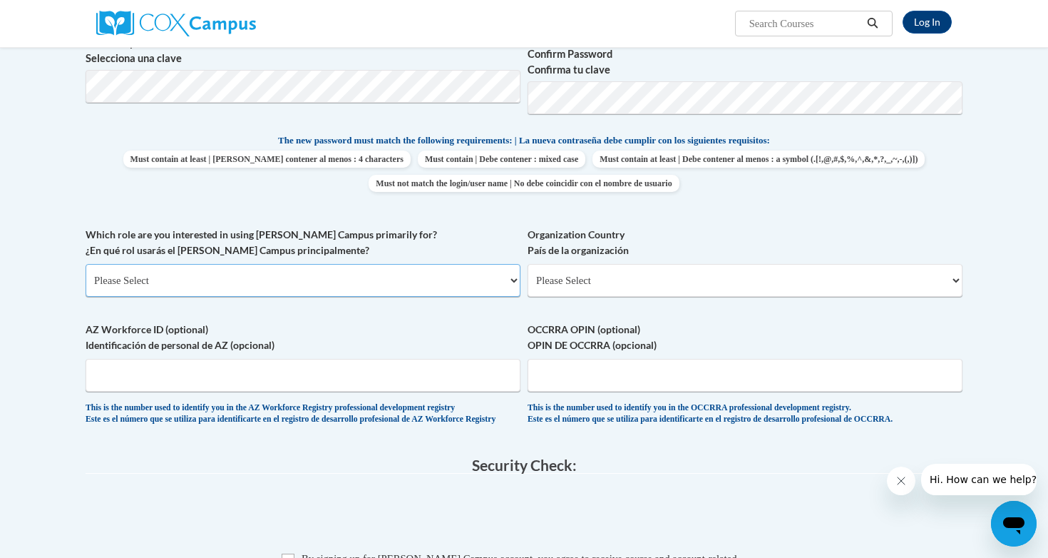
click at [367, 280] on select "Please Select College/University | Colegio/Universidad Community/Nonprofit Part…" at bounding box center [303, 280] width 435 height 33
select select "5a18ea06-2b54-4451-96f2-d152daf9eac5"
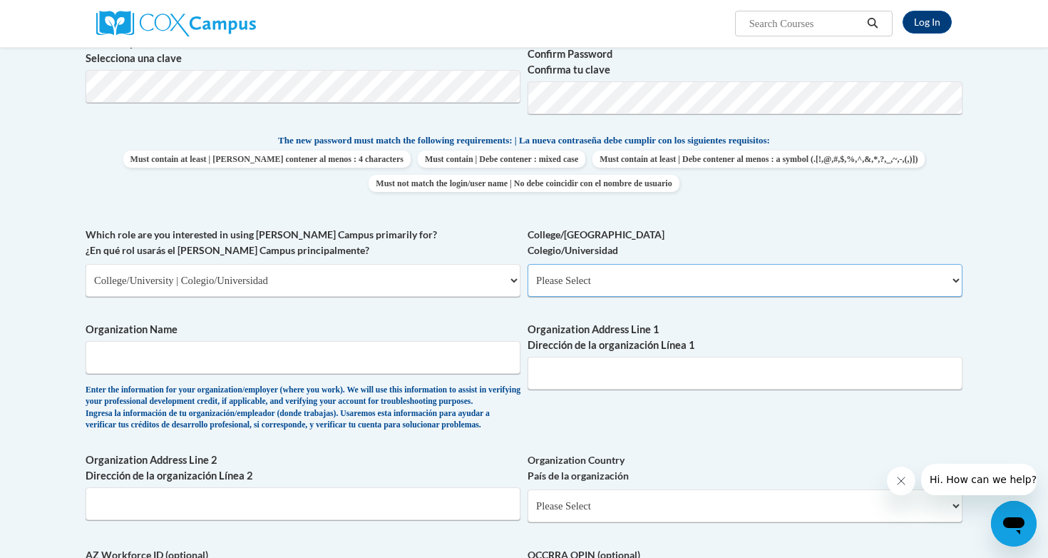
click at [558, 277] on select "Please Select College/University Staff | Empleado universitario College/Univers…" at bounding box center [745, 280] width 435 height 33
select select "99b32b07-cffc-426c-8bf6-0cd77760d84b"
click at [401, 371] on input "Organization Name" at bounding box center [303, 357] width 435 height 33
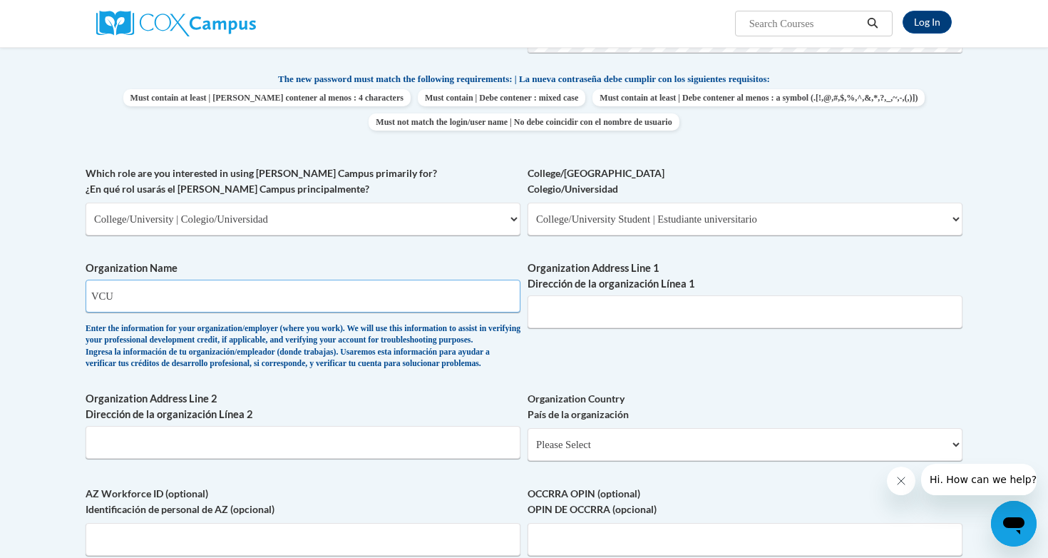
scroll to position [599, 0]
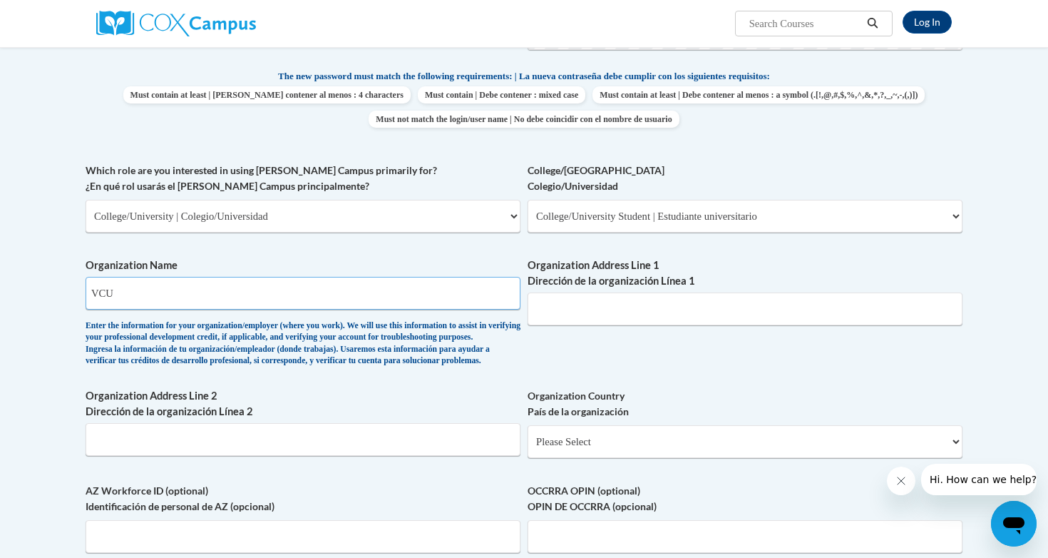
type input "VCU"
click at [574, 312] on input "Organization Address Line 1 Dirección de la organización Línea 1" at bounding box center [745, 308] width 435 height 33
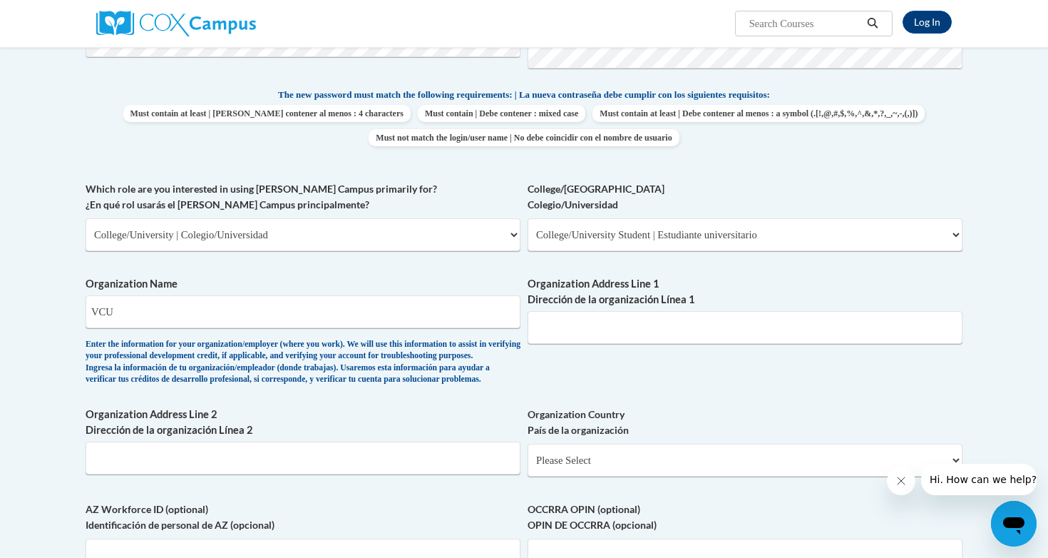
scroll to position [613, 0]
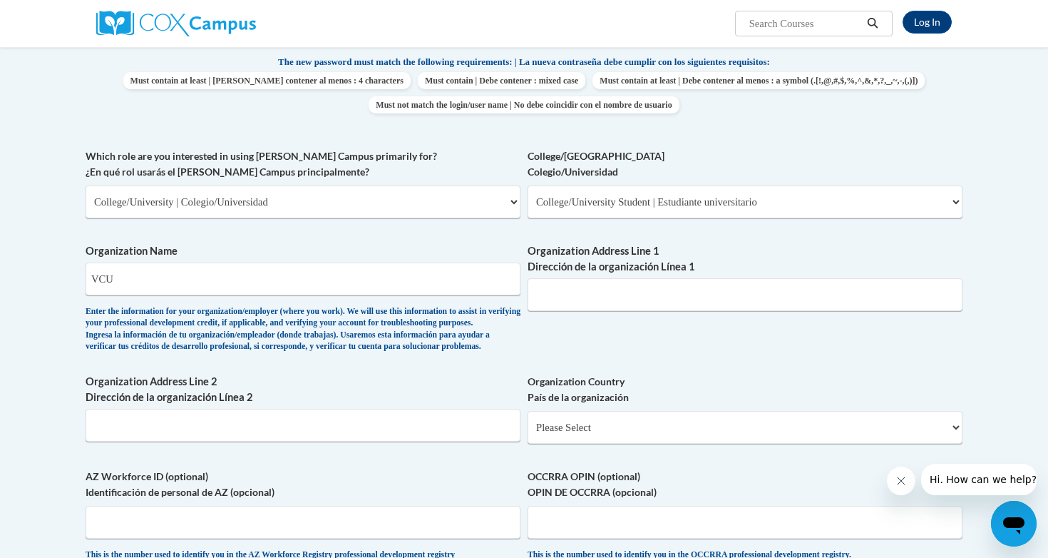
click at [586, 314] on div "Organization Address Line 1 Dirección de la organización Línea 1" at bounding box center [745, 282] width 435 height 78
click at [596, 282] on input "Organization Address Line 1 Dirección de la organización Línea 1" at bounding box center [745, 294] width 435 height 33
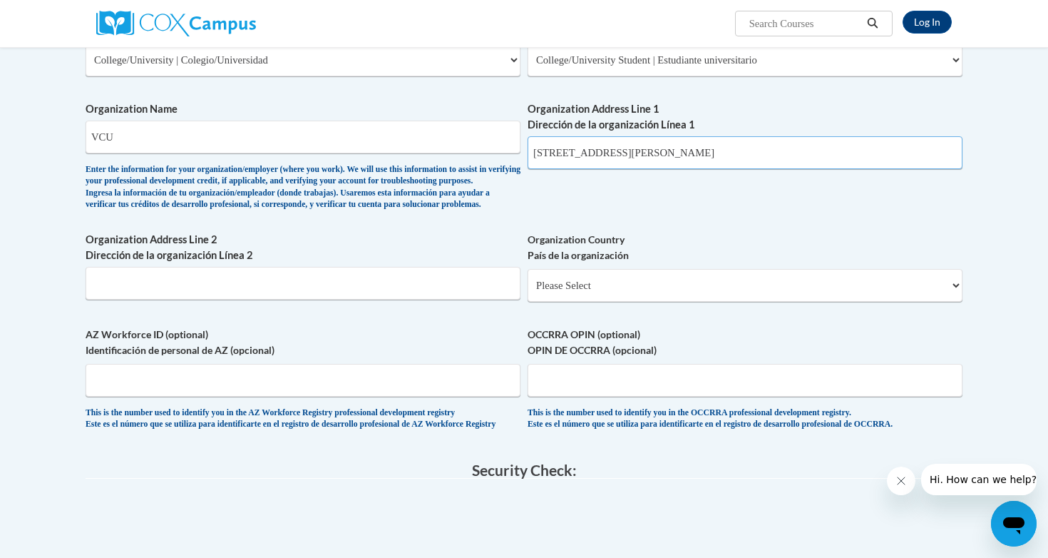
scroll to position [767, 0]
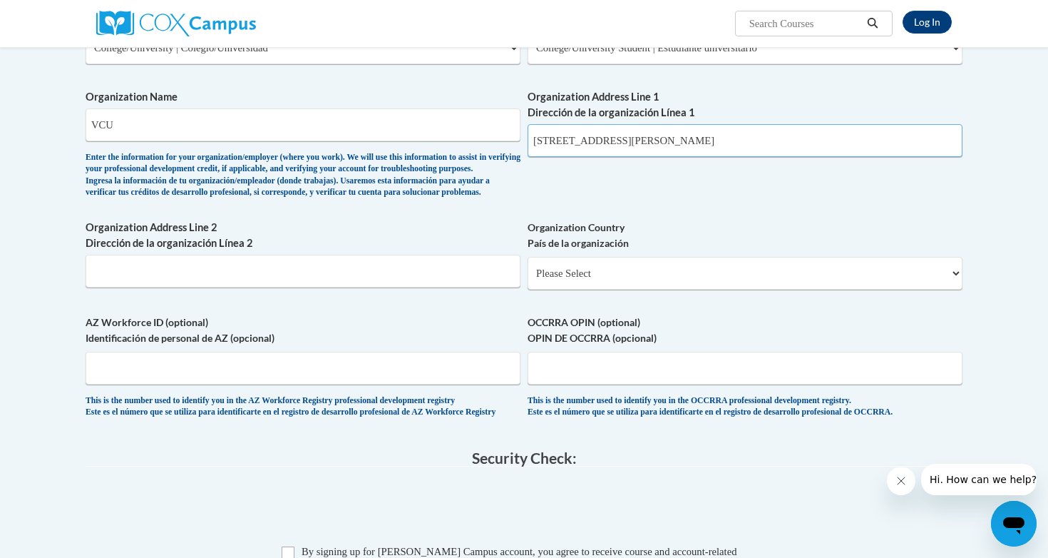
type input "907 Floyd Ave Richmond, VA 23284"
click at [593, 290] on select "Please Select [GEOGRAPHIC_DATA] | [GEOGRAPHIC_DATA] Outside of [GEOGRAPHIC_DATA…" at bounding box center [745, 273] width 435 height 33
select select "ad49bcad-a171-4b2e-b99c-48b446064914"
select select
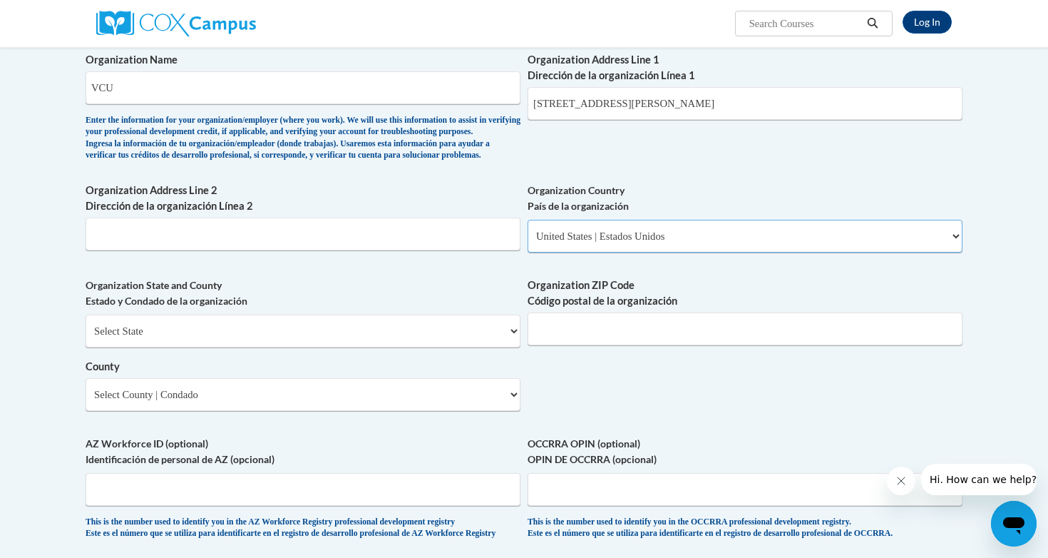
scroll to position [806, 0]
click at [441, 346] on select "Select State [US_STATE] [US_STATE] [US_STATE] [US_STATE] [US_STATE] [US_STATE] …" at bounding box center [303, 329] width 435 height 33
select select "[US_STATE]"
click at [417, 409] on select "Select County [GEOGRAPHIC_DATA] [GEOGRAPHIC_DATA] [GEOGRAPHIC_DATA] [GEOGRAPHIC…" at bounding box center [303, 393] width 435 height 33
select select "[GEOGRAPHIC_DATA]"
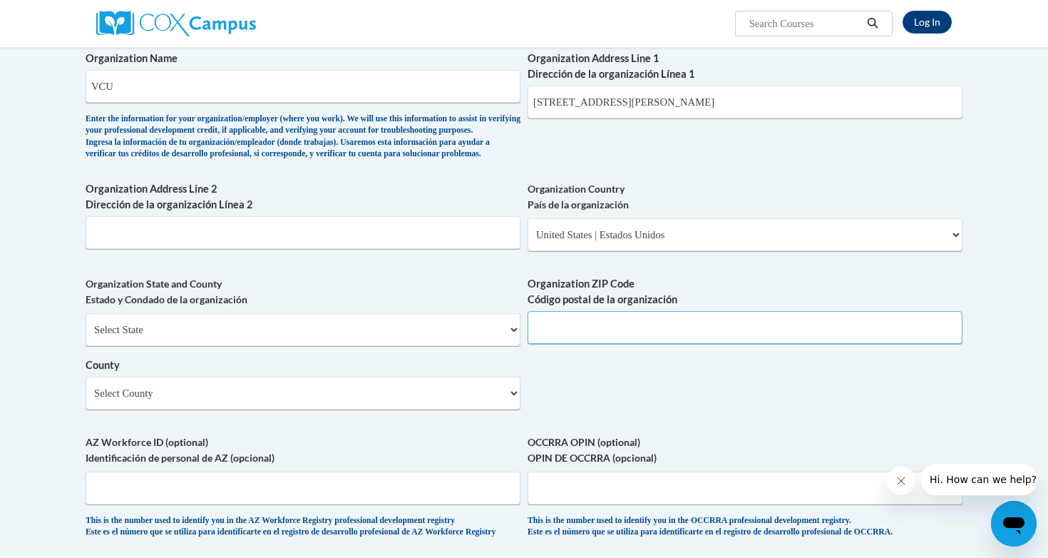
click at [558, 344] on input "Organization ZIP Code Código postal de la organización" at bounding box center [745, 327] width 435 height 33
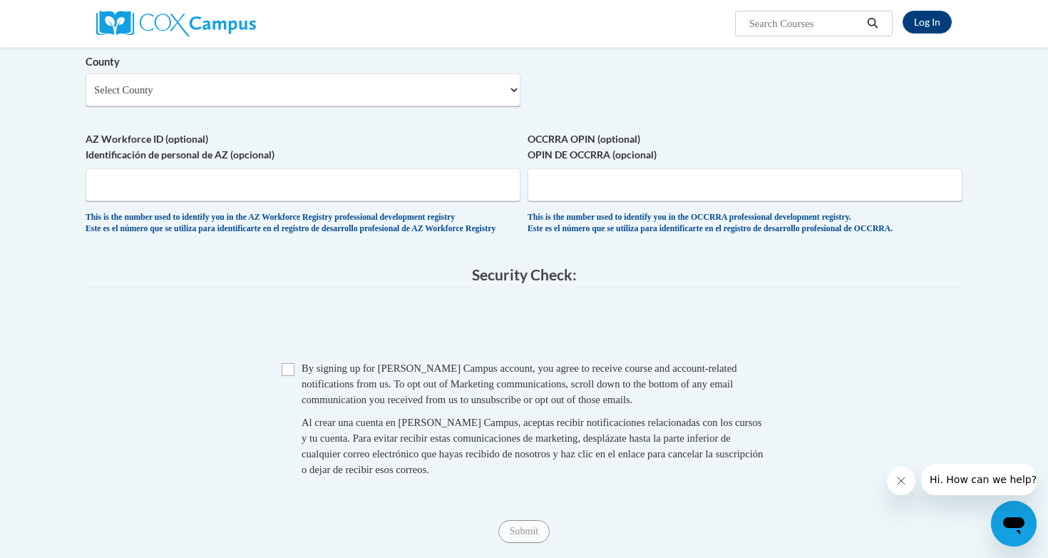
scroll to position [1121, 0]
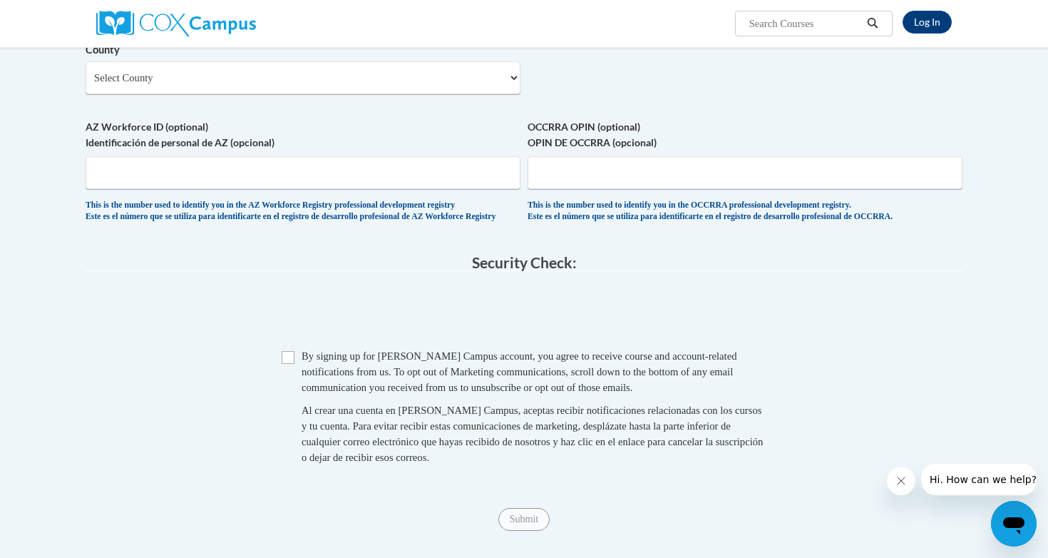
type input "23284"
click at [290, 364] on input "Checkbox" at bounding box center [288, 357] width 13 height 13
checkbox input "true"
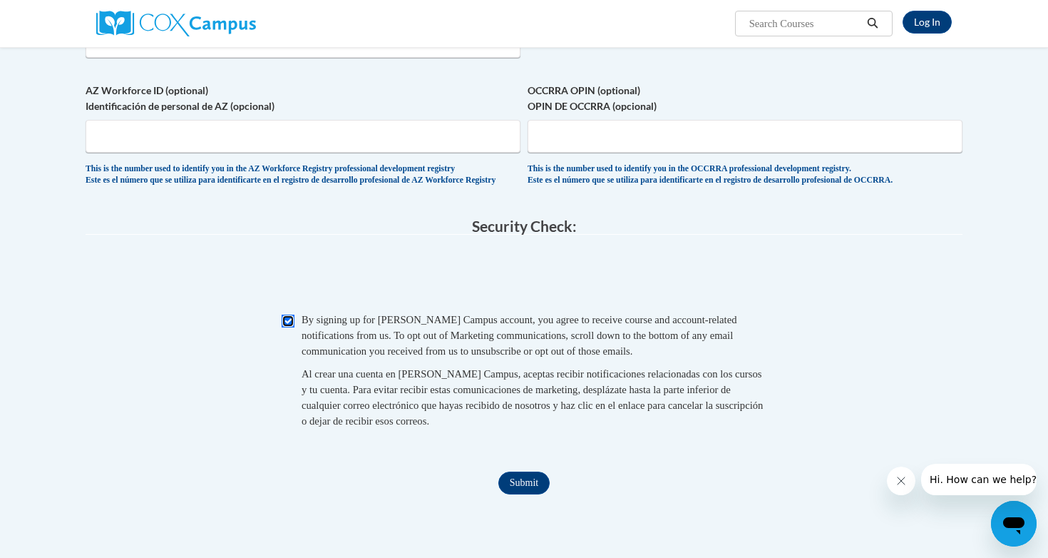
scroll to position [1159, 0]
click at [521, 493] on input "Submit" at bounding box center [524, 481] width 51 height 23
